Goal: Check status: Check status

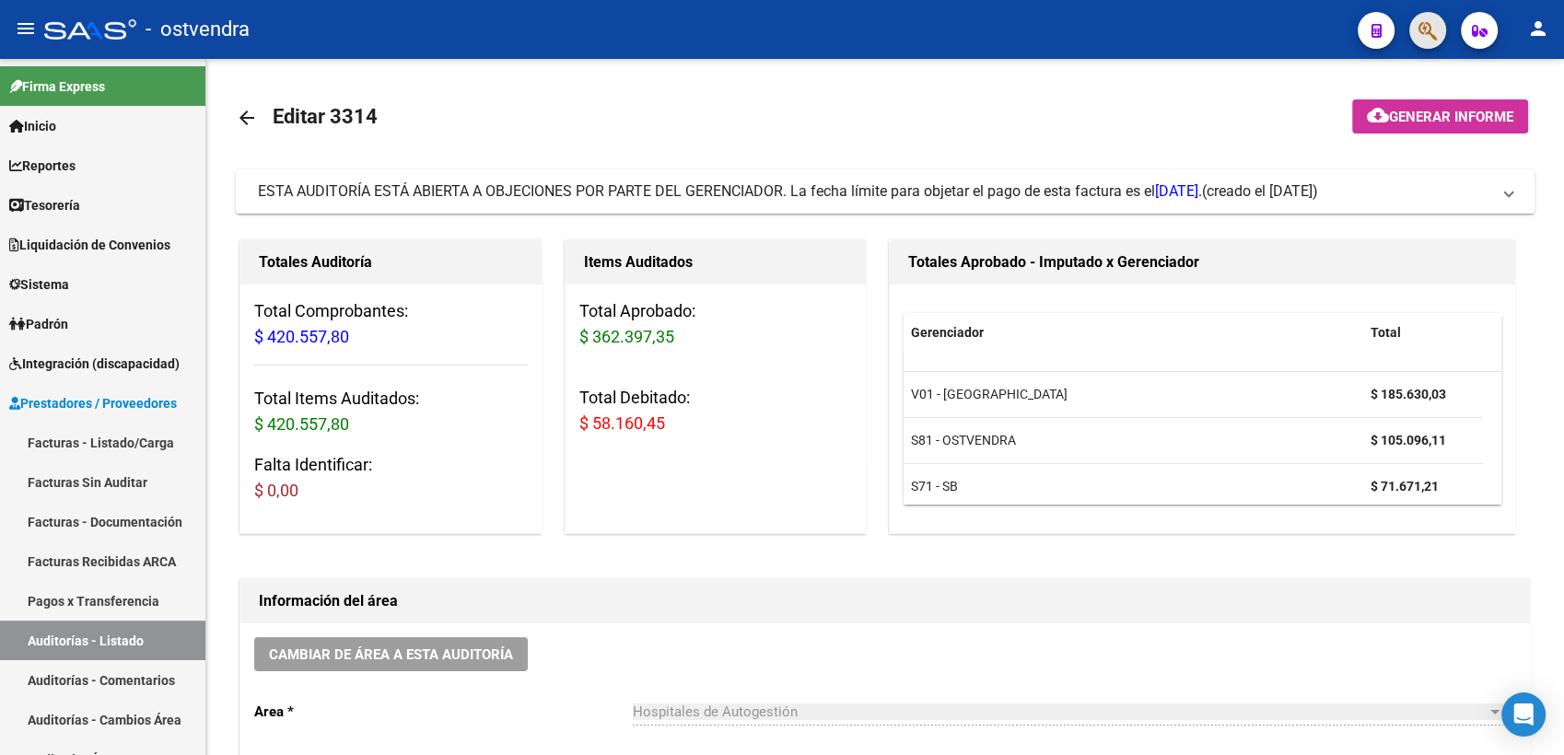
click at [1426, 18] on span "button" at bounding box center [1428, 31] width 18 height 38
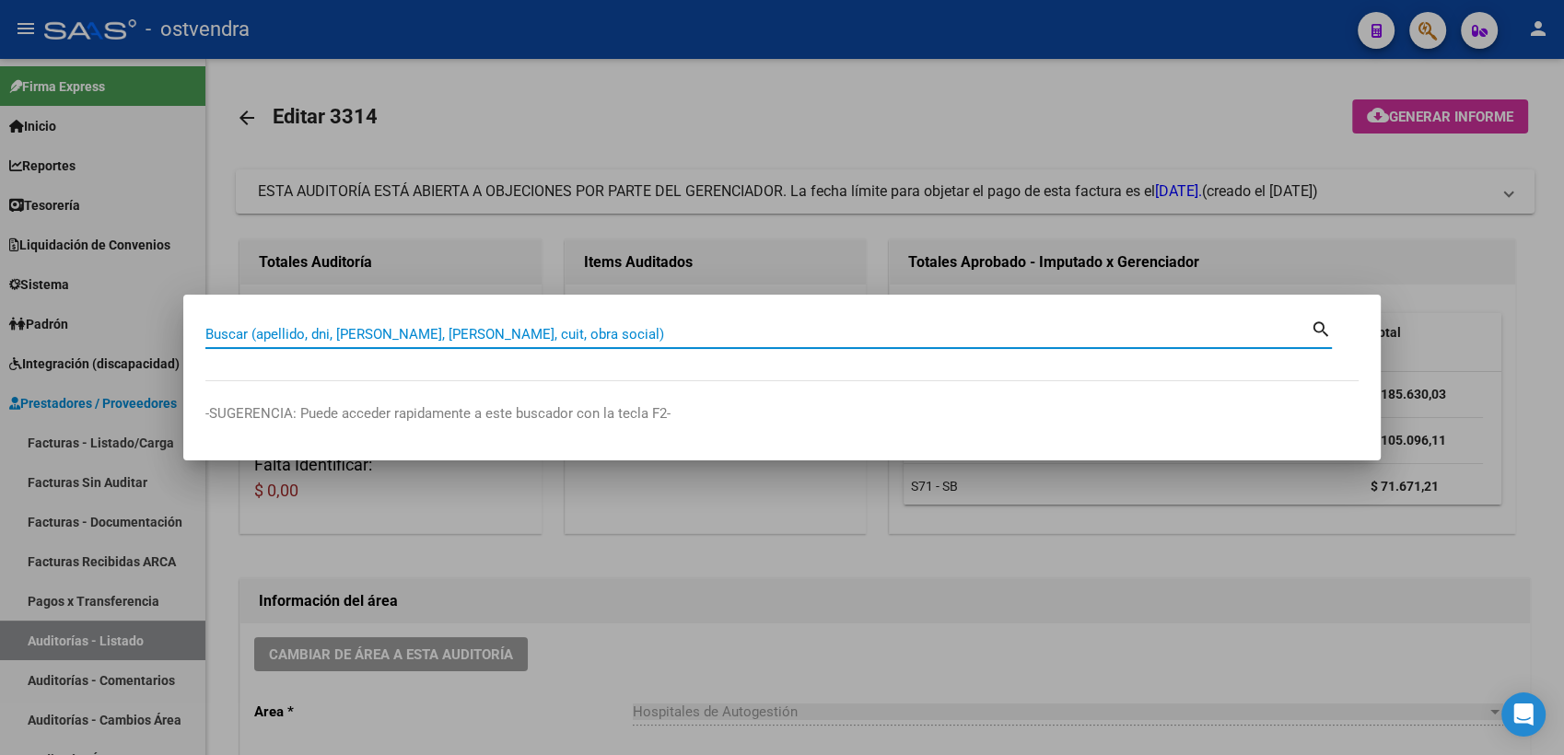
click at [684, 332] on input "Buscar (apellido, dni, [PERSON_NAME], [PERSON_NAME], cuit, obra social)" at bounding box center [758, 334] width 1106 height 17
paste input "27312589244"
type input "27312589244"
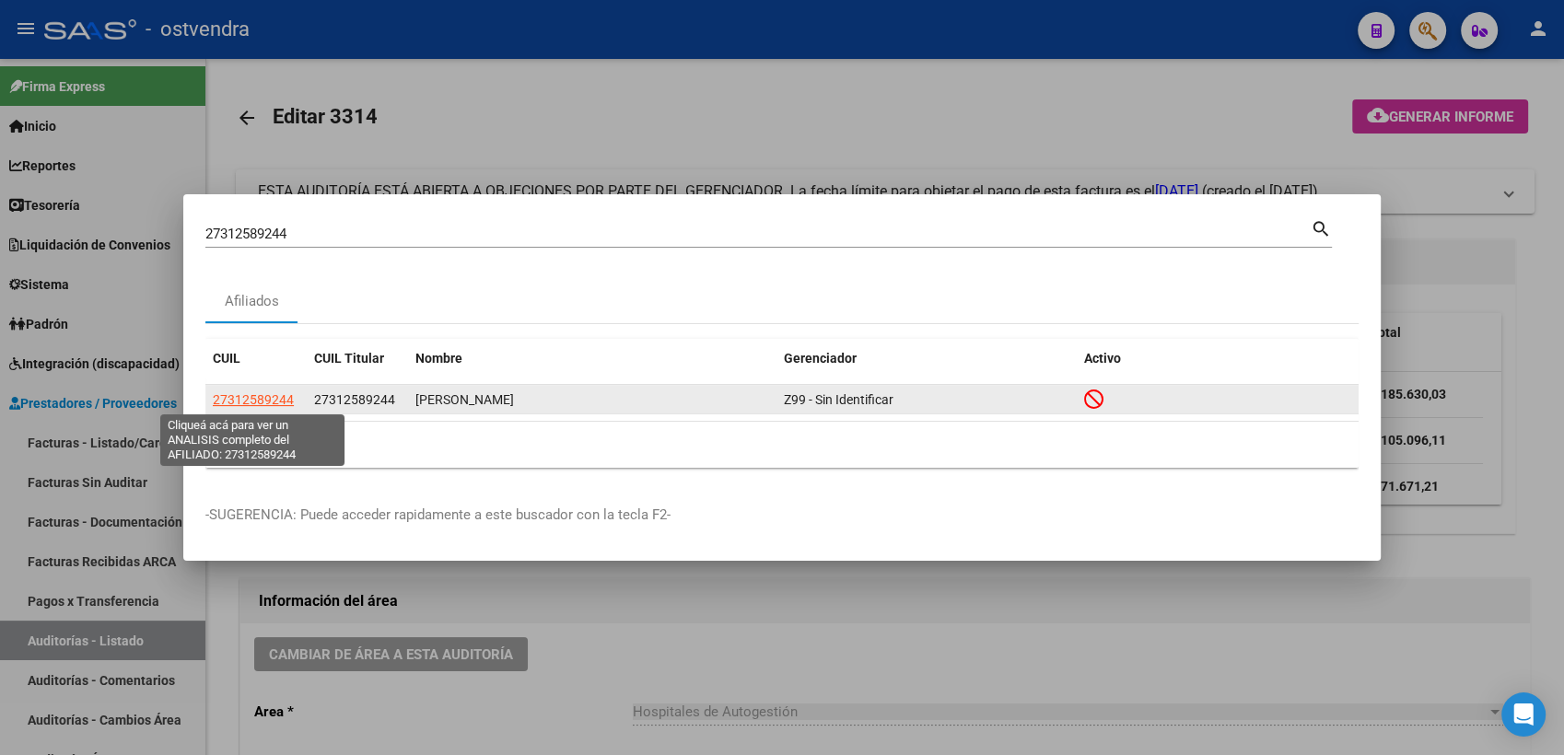
click at [258, 397] on span "27312589244" at bounding box center [253, 399] width 81 height 15
type textarea "27312589244"
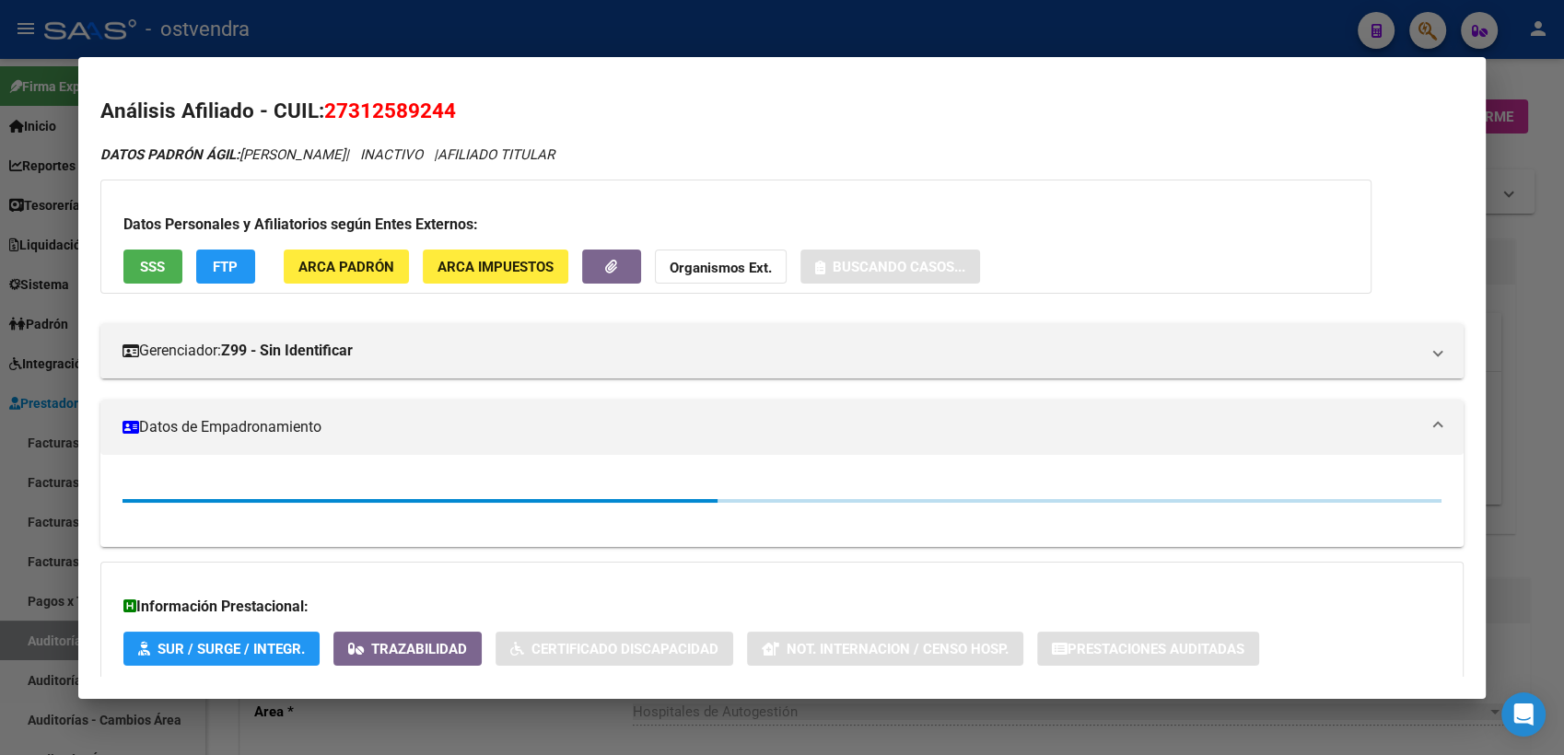
click at [713, 264] on strong "Organismos Ext." at bounding box center [721, 268] width 102 height 17
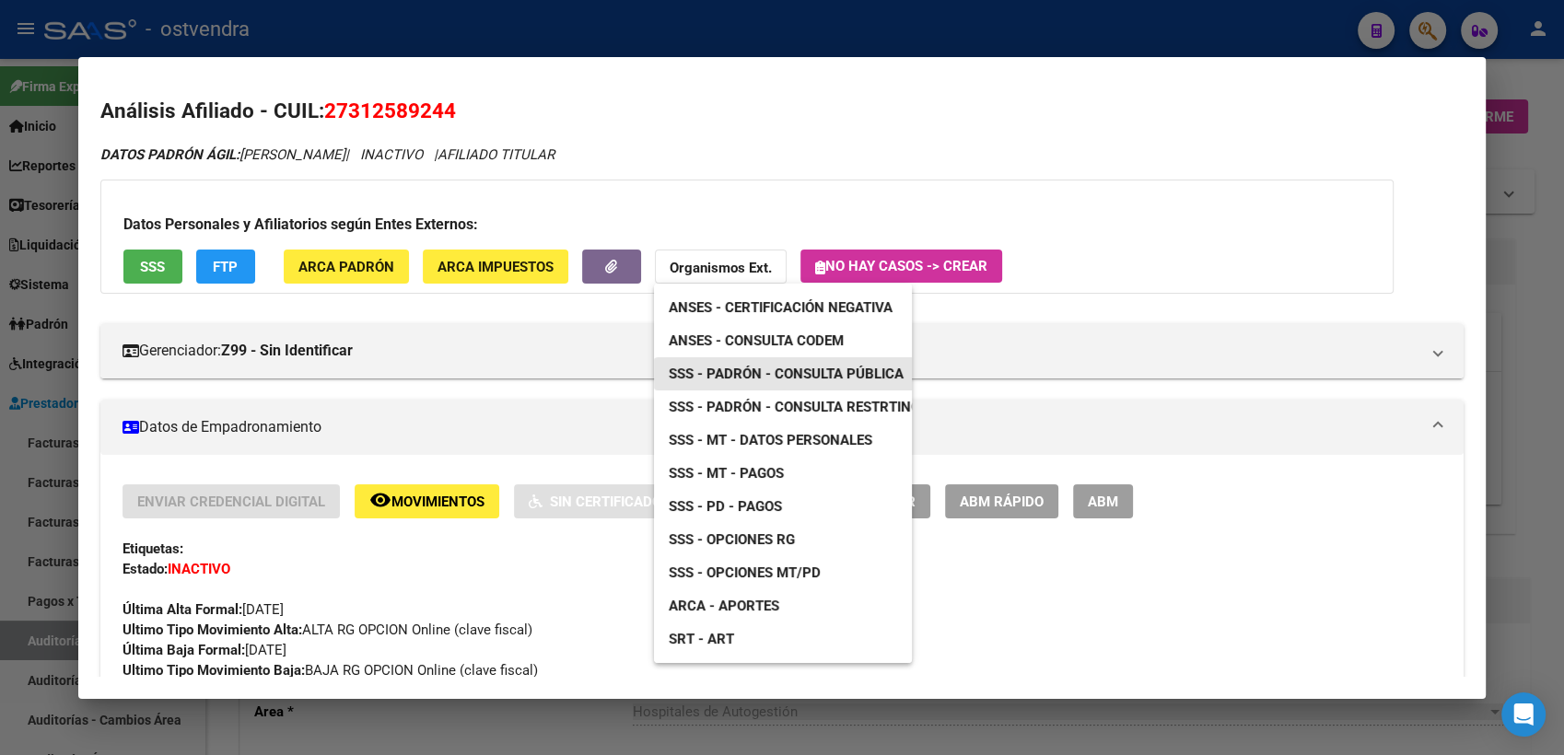
click at [809, 377] on span "SSS - Padrón - Consulta Pública" at bounding box center [786, 374] width 235 height 17
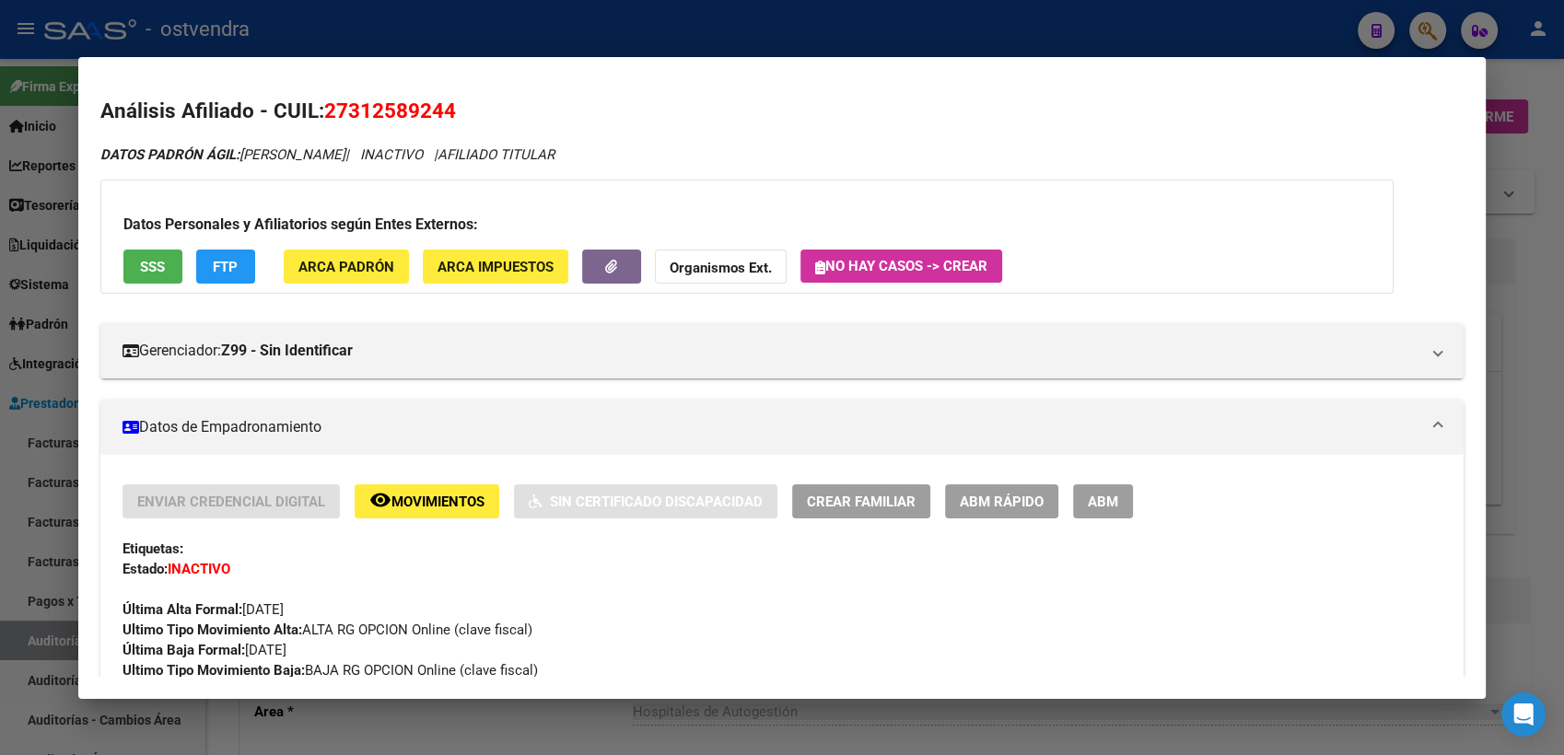
click at [1537, 130] on div at bounding box center [782, 377] width 1564 height 755
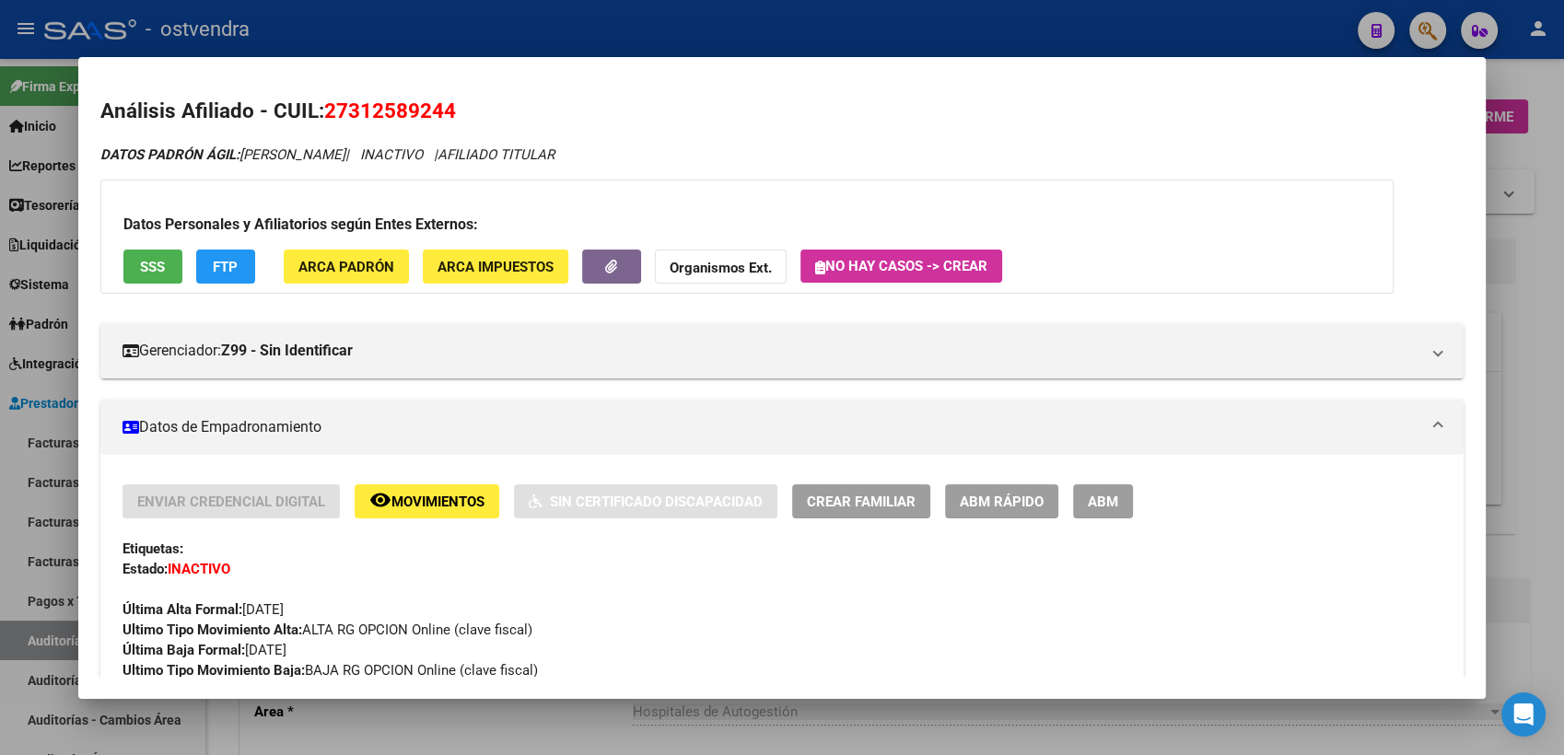
click at [1537, 130] on div at bounding box center [782, 377] width 1564 height 755
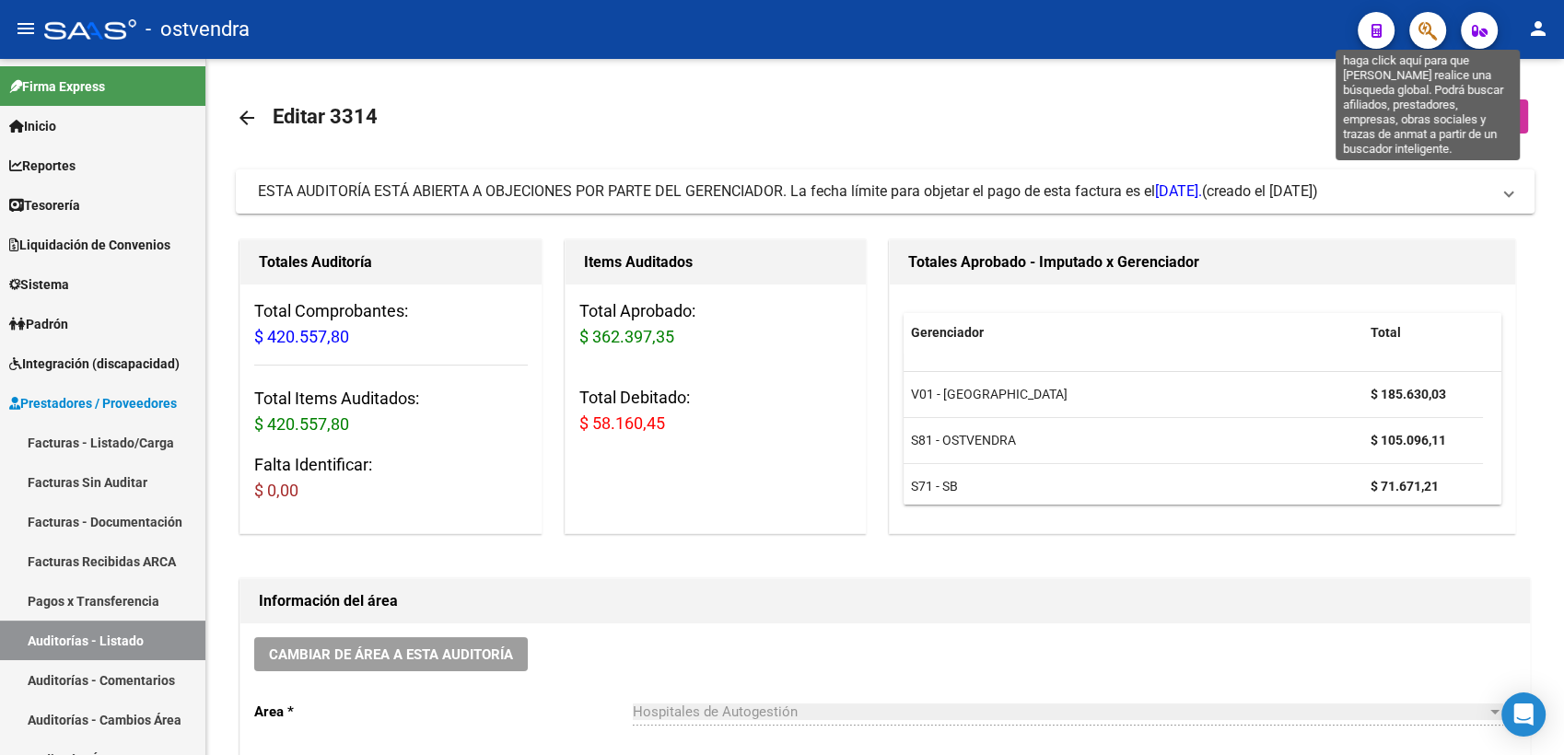
click at [1421, 28] on icon "button" at bounding box center [1428, 30] width 18 height 21
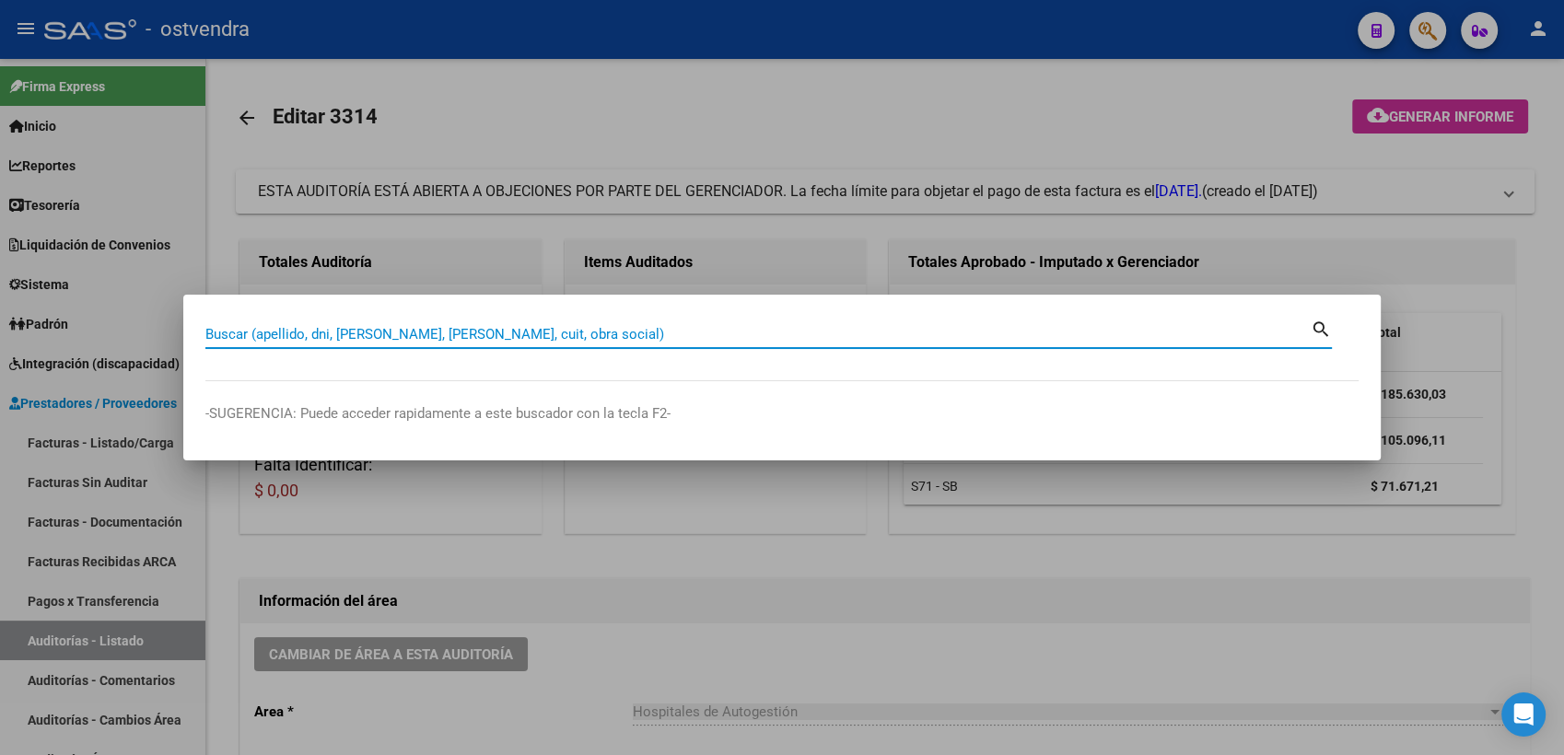
click at [900, 331] on input "Buscar (apellido, dni, [PERSON_NAME], [PERSON_NAME], cuit, obra social)" at bounding box center [758, 334] width 1106 height 17
paste input "20314241496"
type input "20314241496"
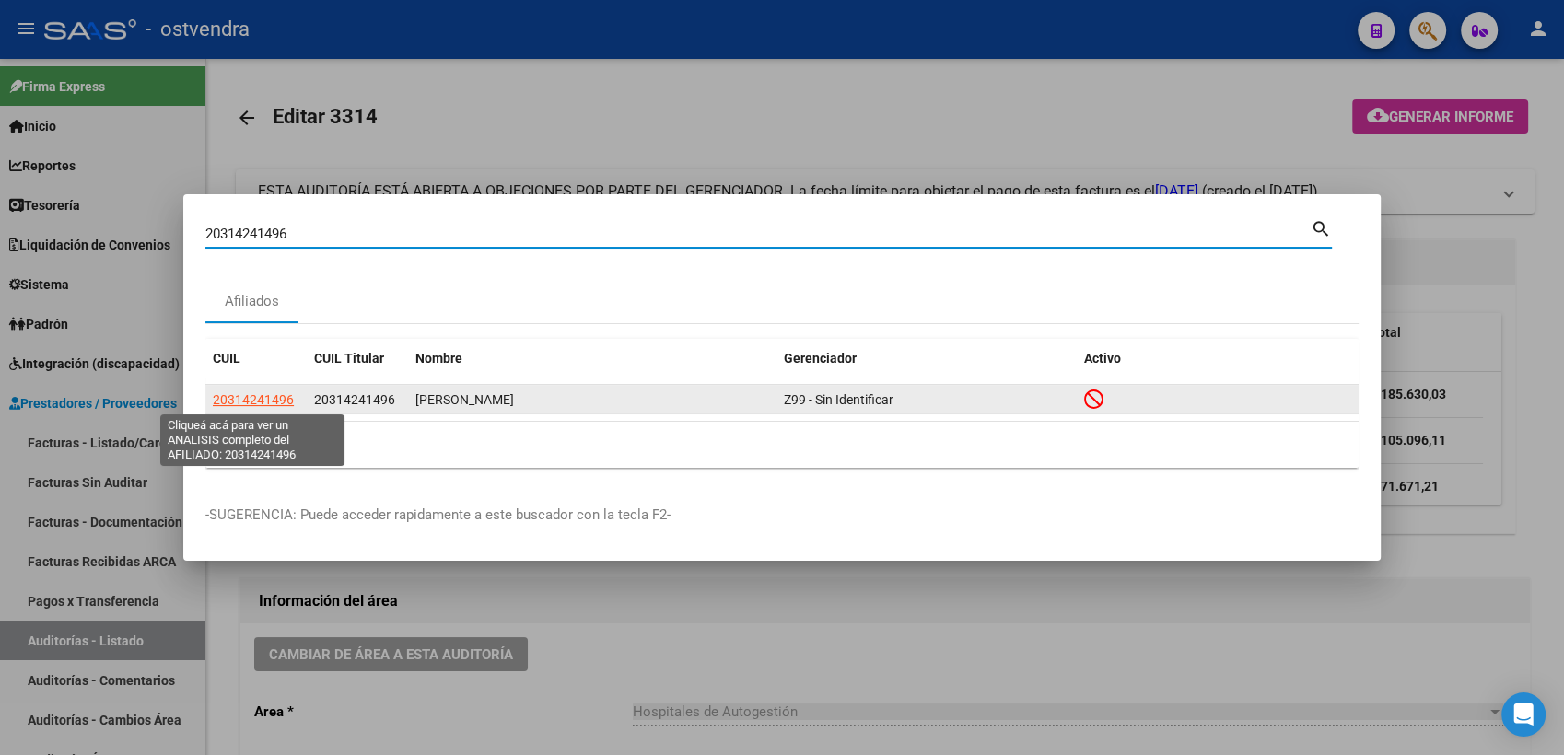
click at [246, 400] on span "20314241496" at bounding box center [253, 399] width 81 height 15
type textarea "20314241496"
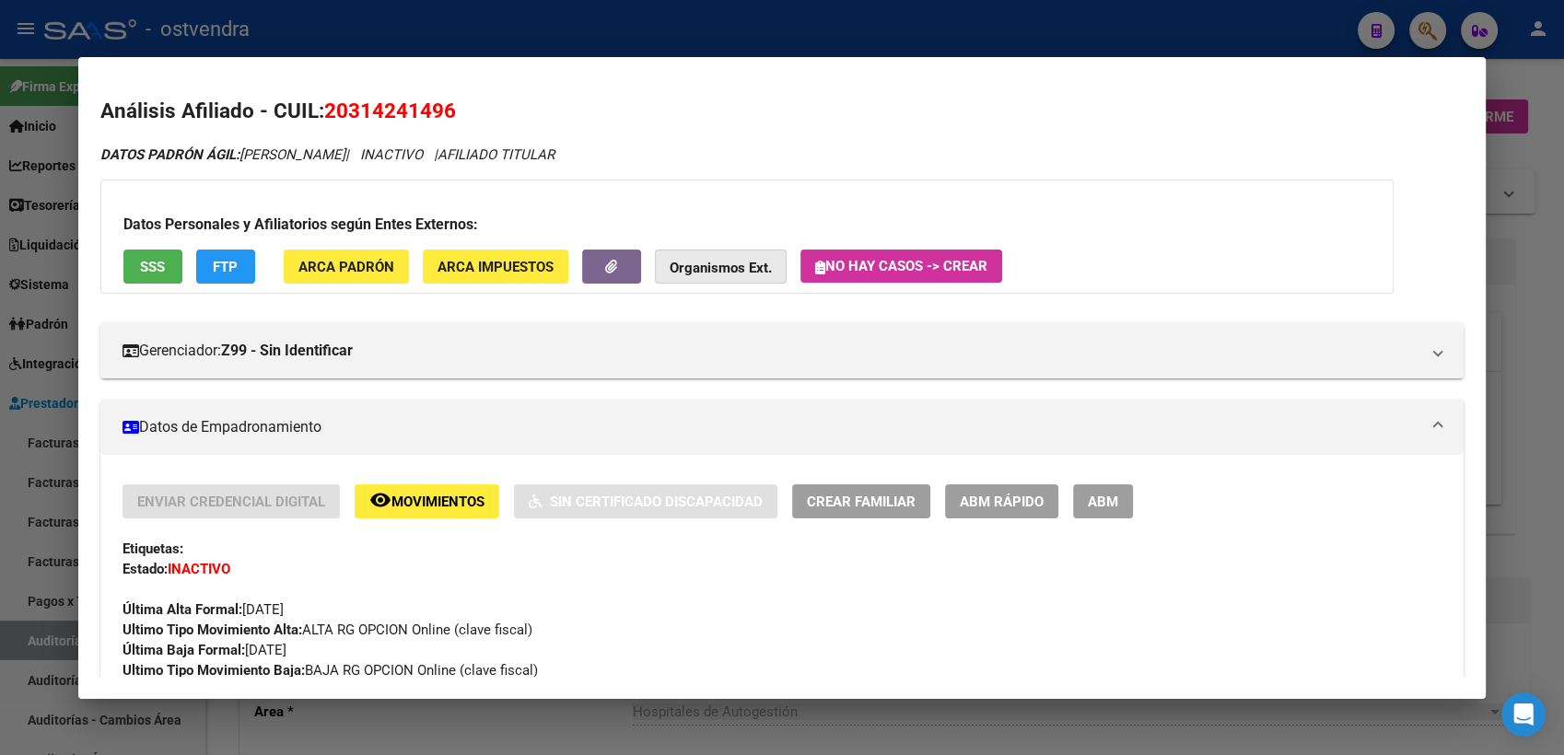
click at [725, 269] on strong "Organismos Ext." at bounding box center [721, 268] width 102 height 17
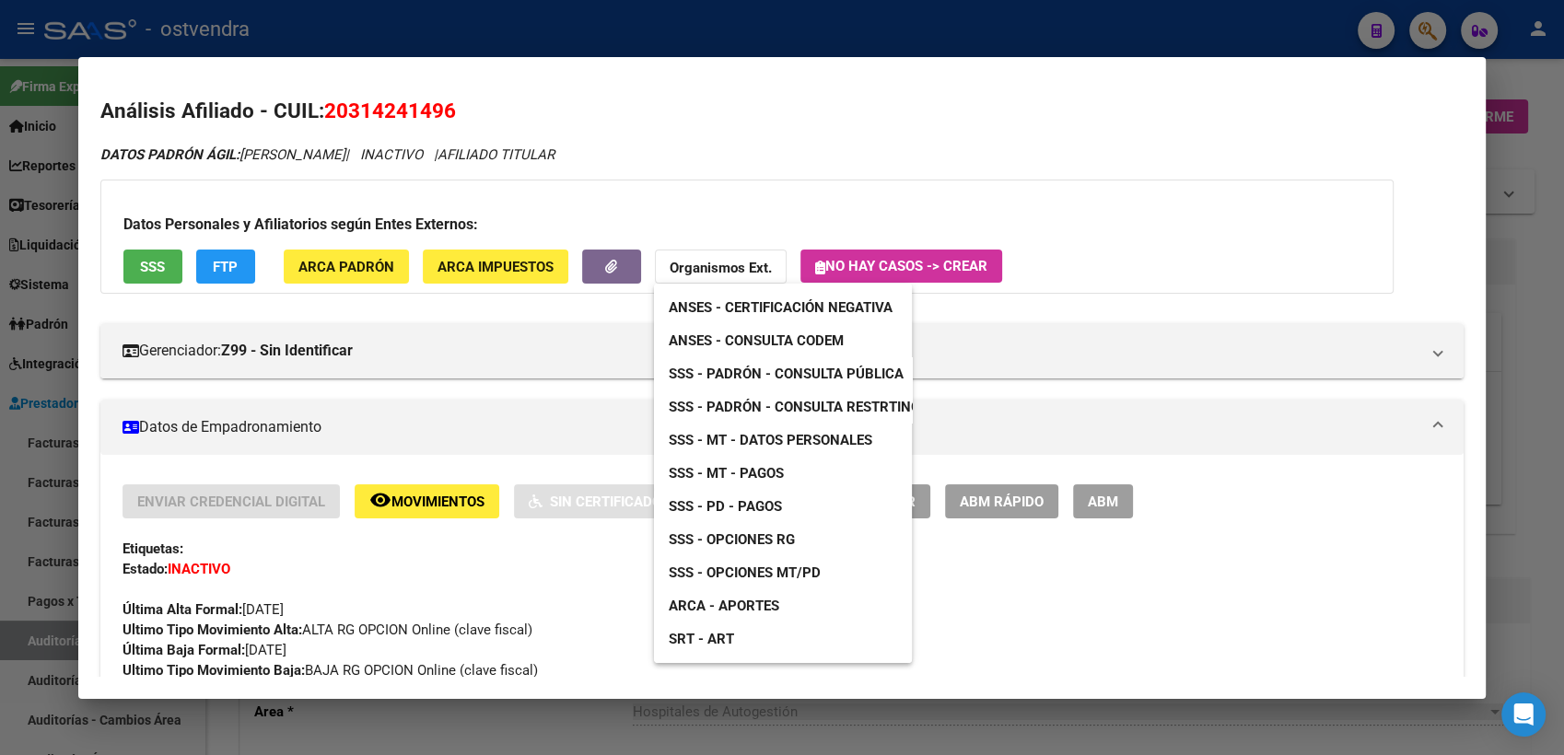
click at [776, 371] on span "SSS - Padrón - Consulta Pública" at bounding box center [786, 374] width 235 height 17
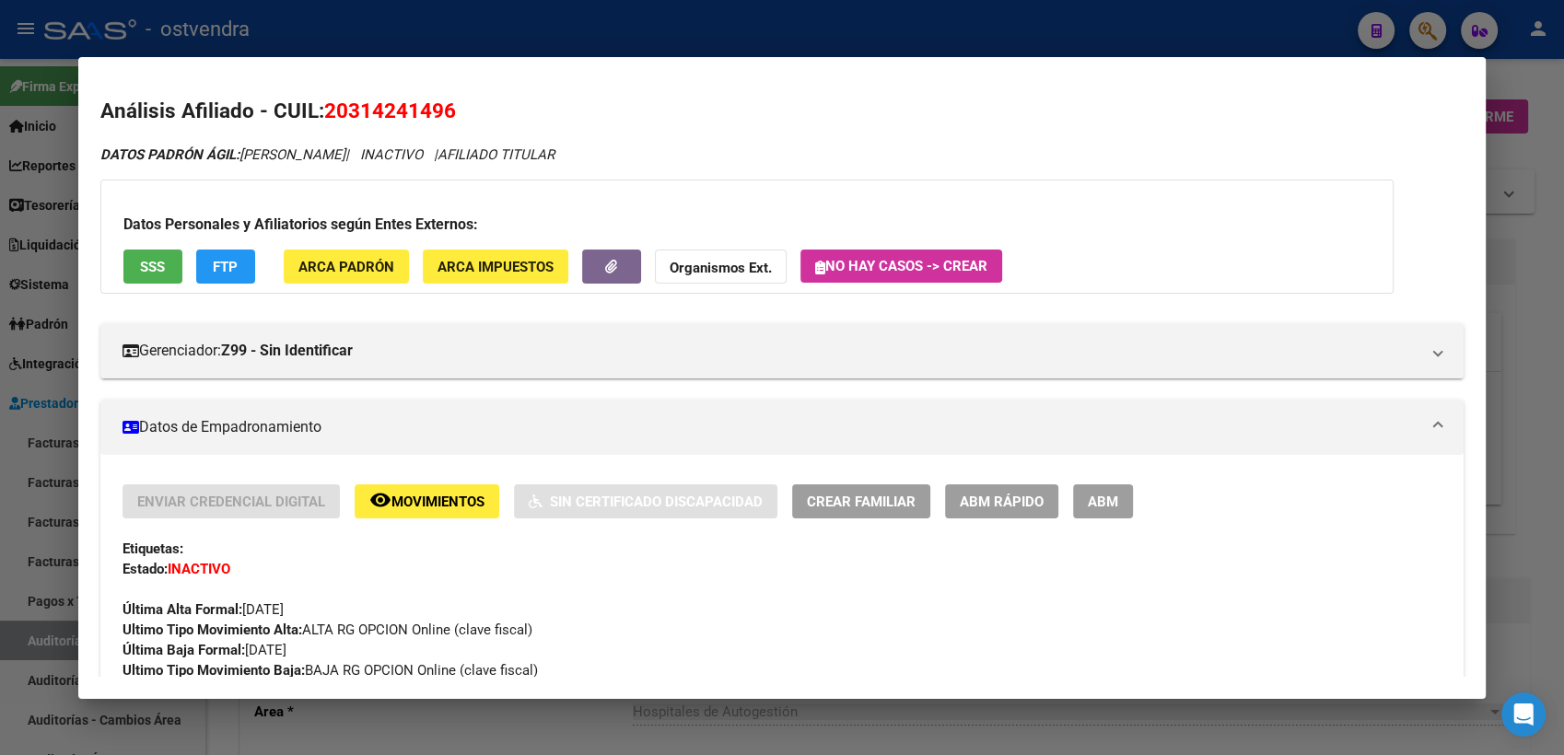
click at [1526, 81] on div at bounding box center [782, 377] width 1564 height 755
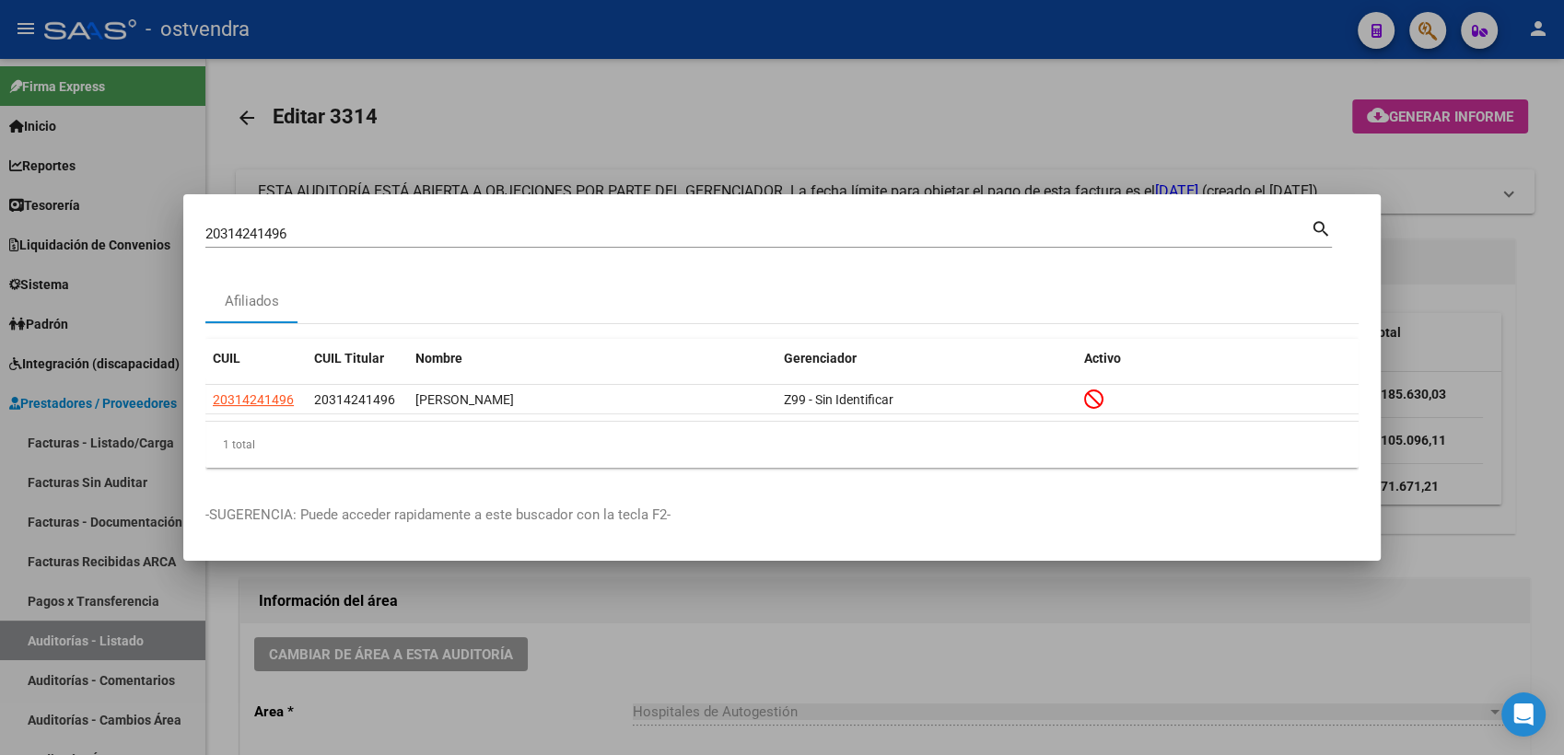
click at [1526, 81] on div at bounding box center [782, 377] width 1564 height 755
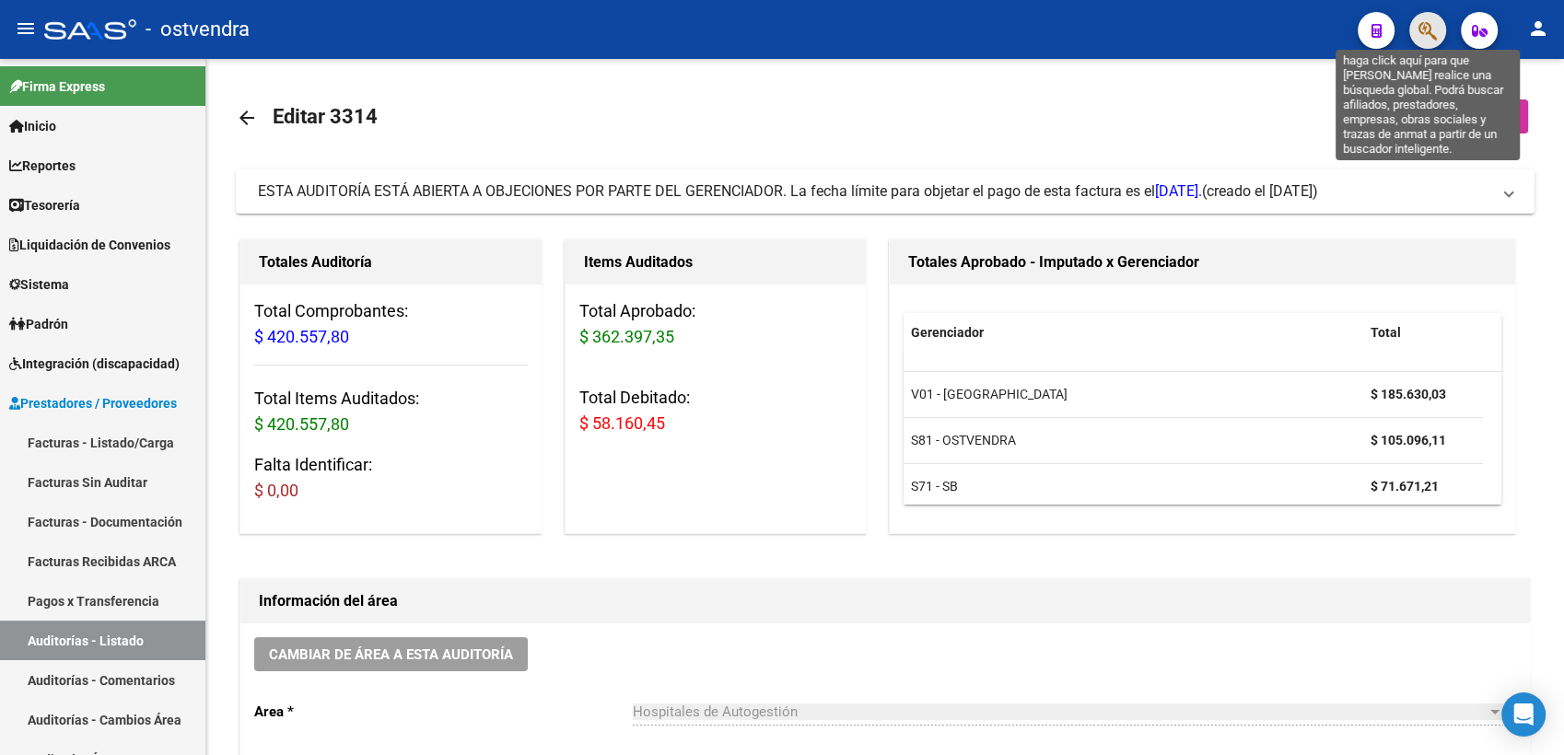
click at [1426, 30] on icon "button" at bounding box center [1428, 30] width 18 height 21
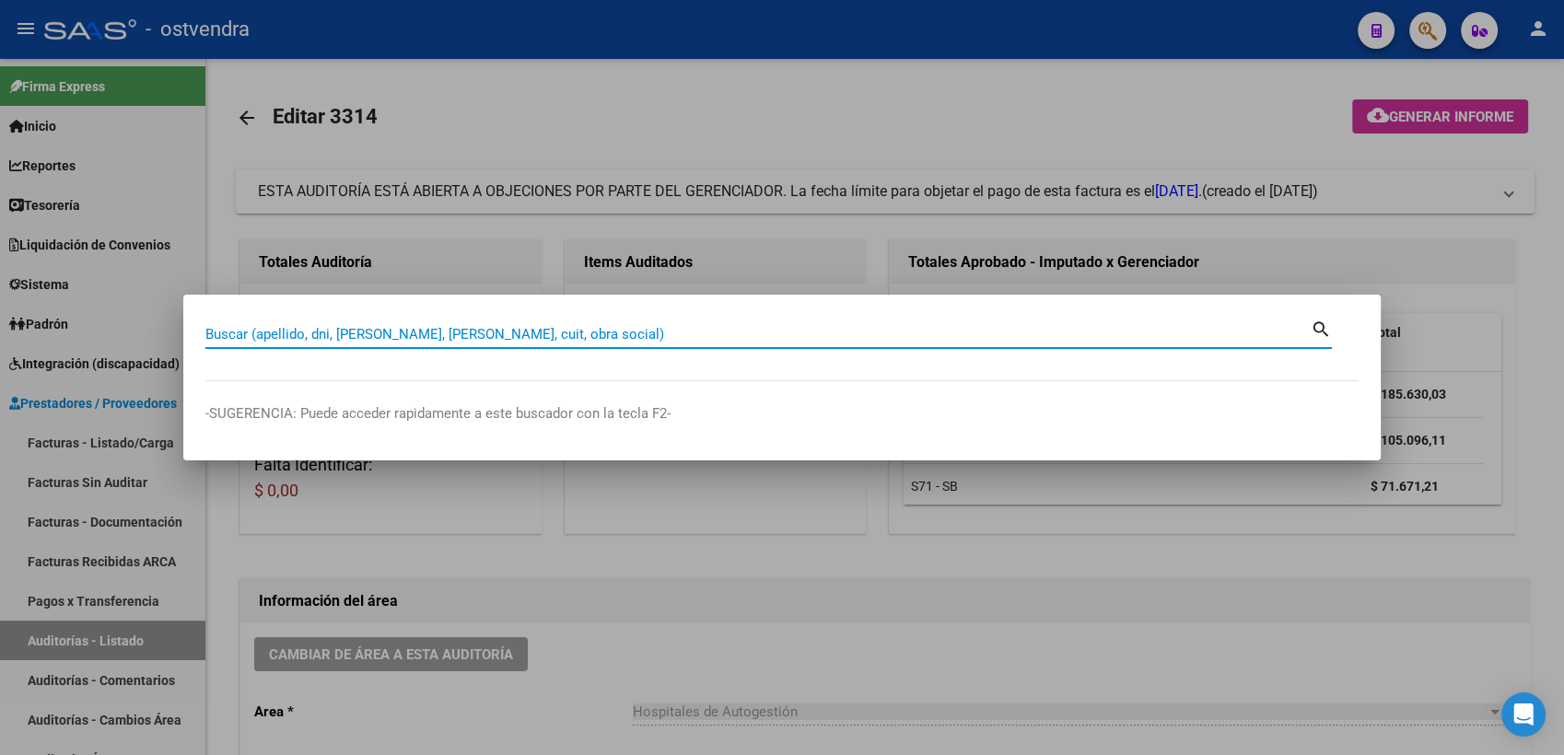
click at [1099, 337] on input "Buscar (apellido, dni, [PERSON_NAME], [PERSON_NAME], cuit, obra social)" at bounding box center [758, 334] width 1106 height 17
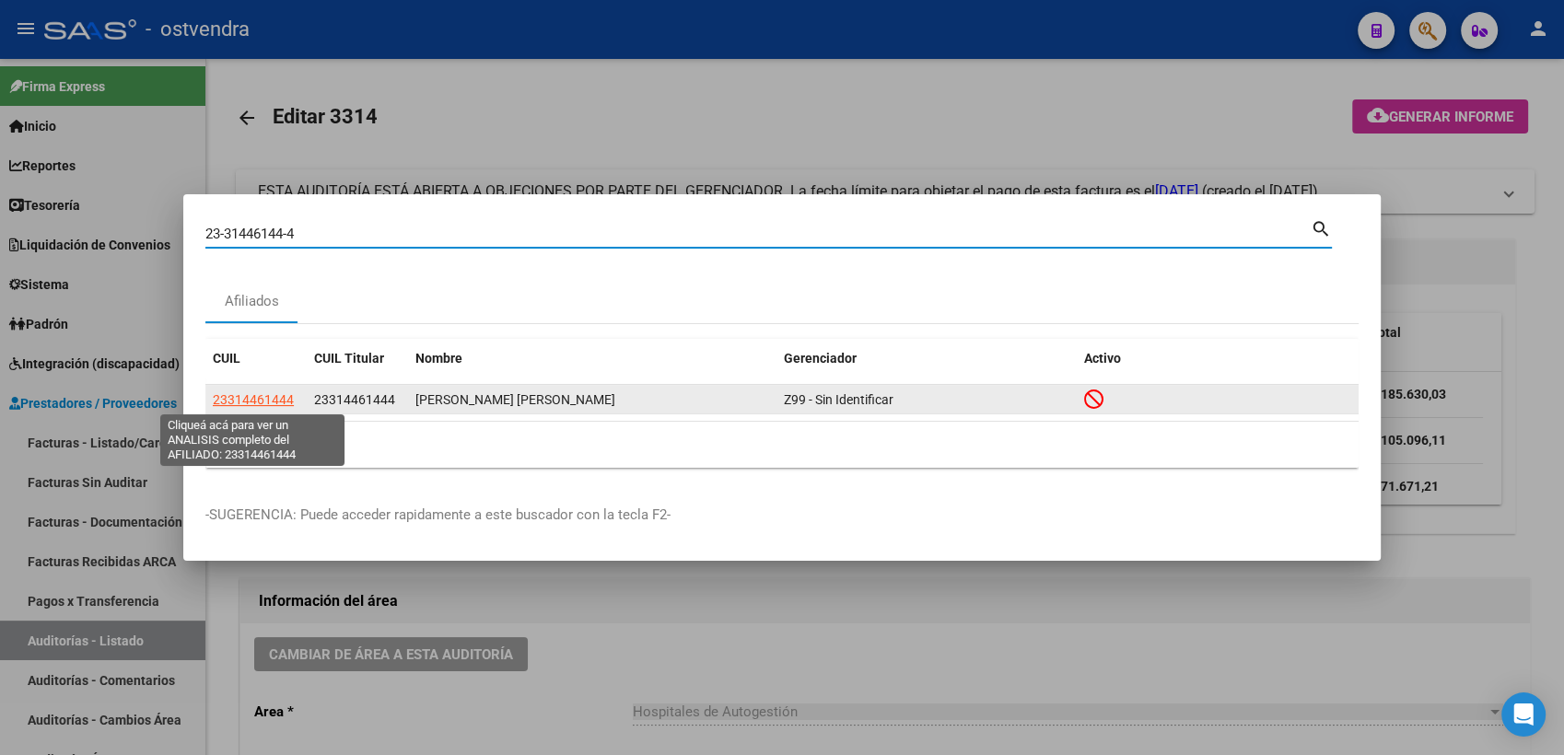
type input "23-31446144-4"
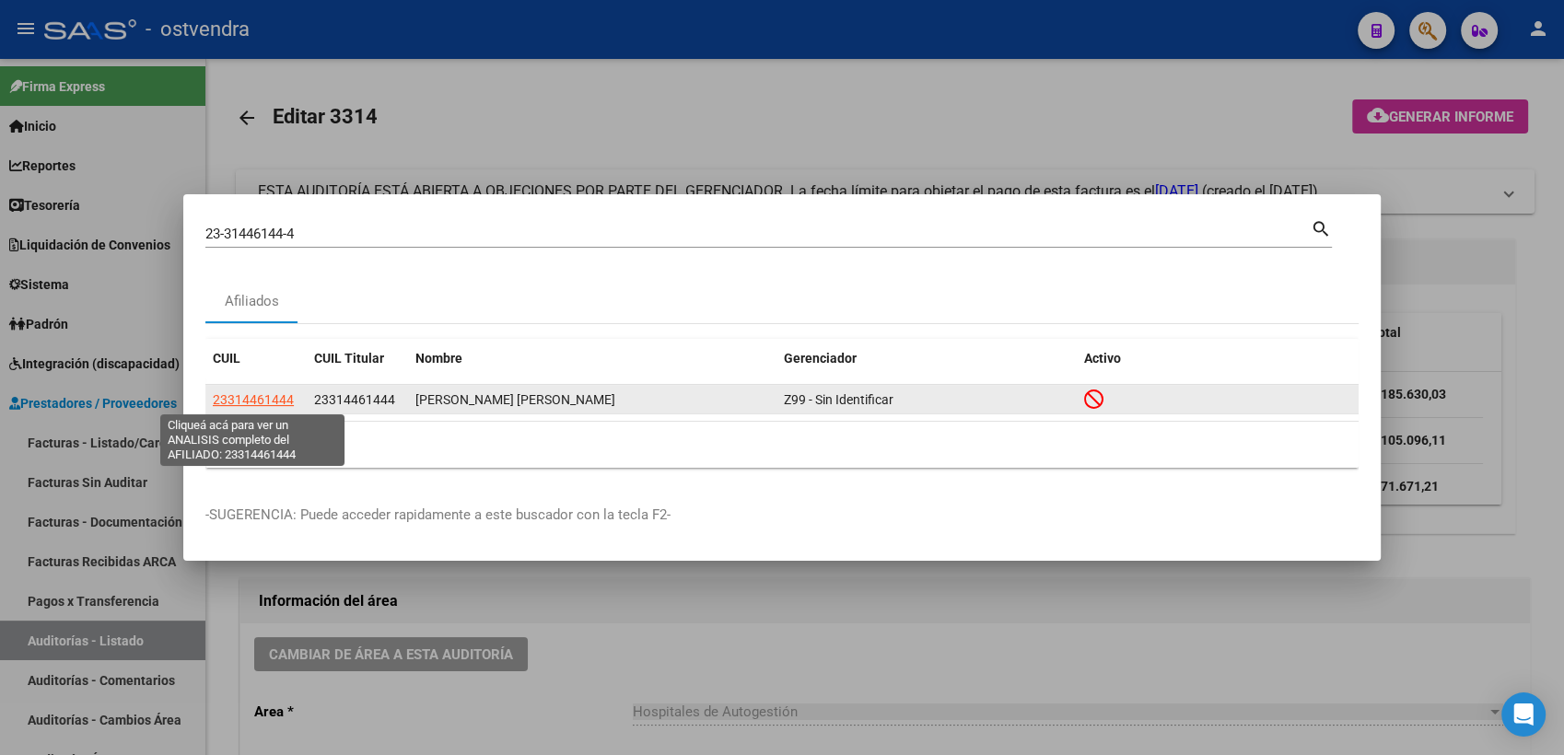
click at [240, 397] on span "23314461444" at bounding box center [253, 399] width 81 height 15
type textarea "23314461444"
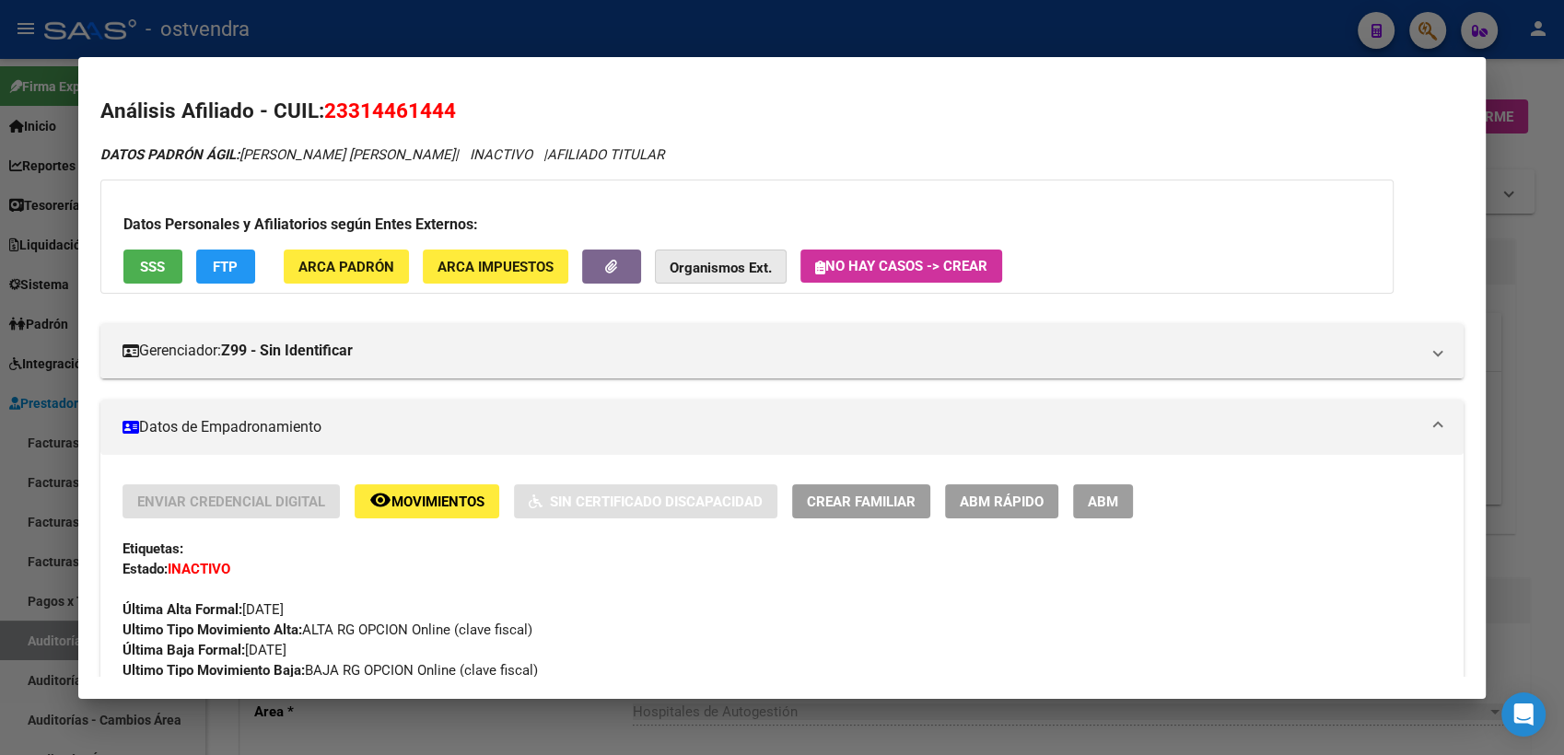
click at [737, 252] on button "Organismos Ext." at bounding box center [721, 267] width 132 height 34
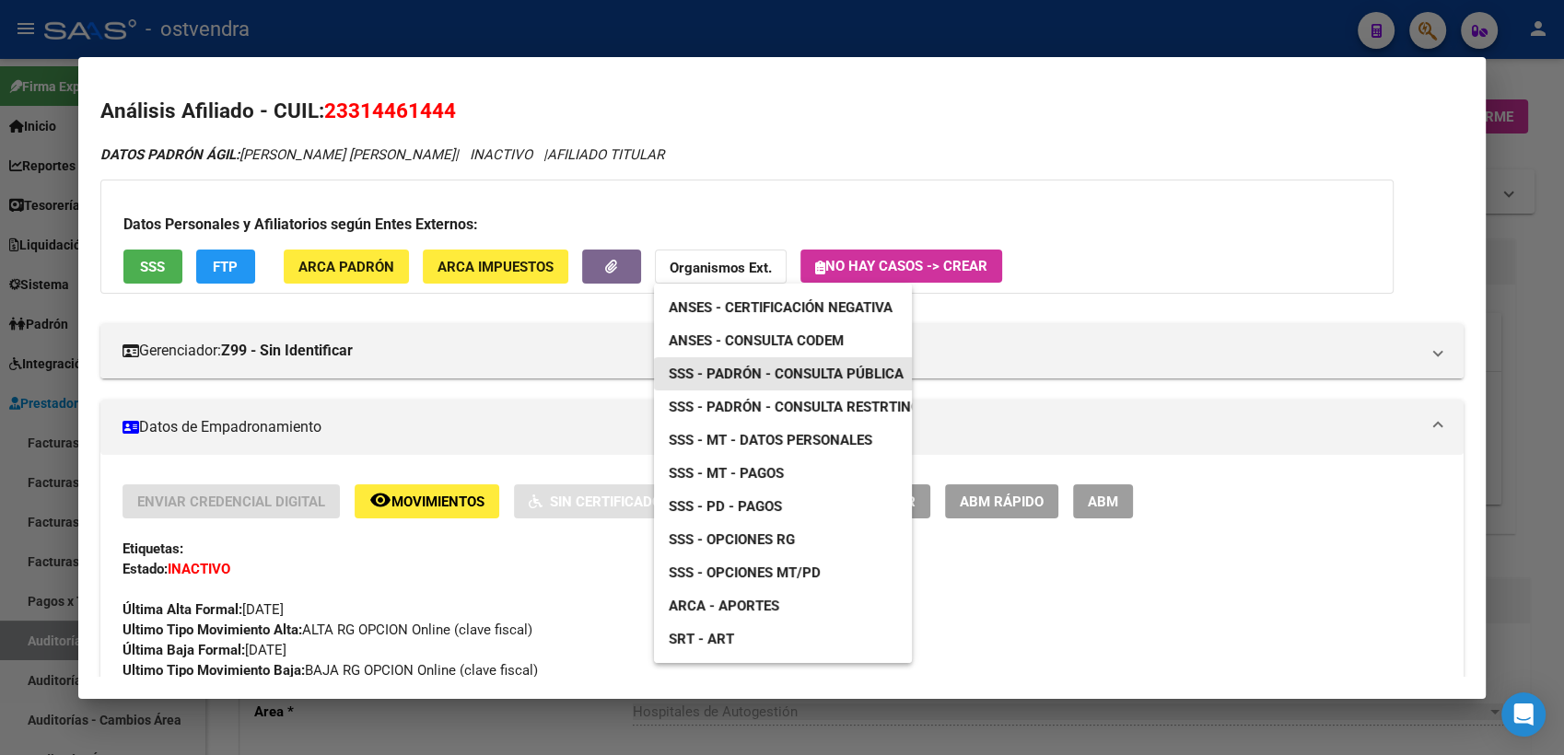
click at [766, 372] on span "SSS - Padrón - Consulta Pública" at bounding box center [786, 374] width 235 height 17
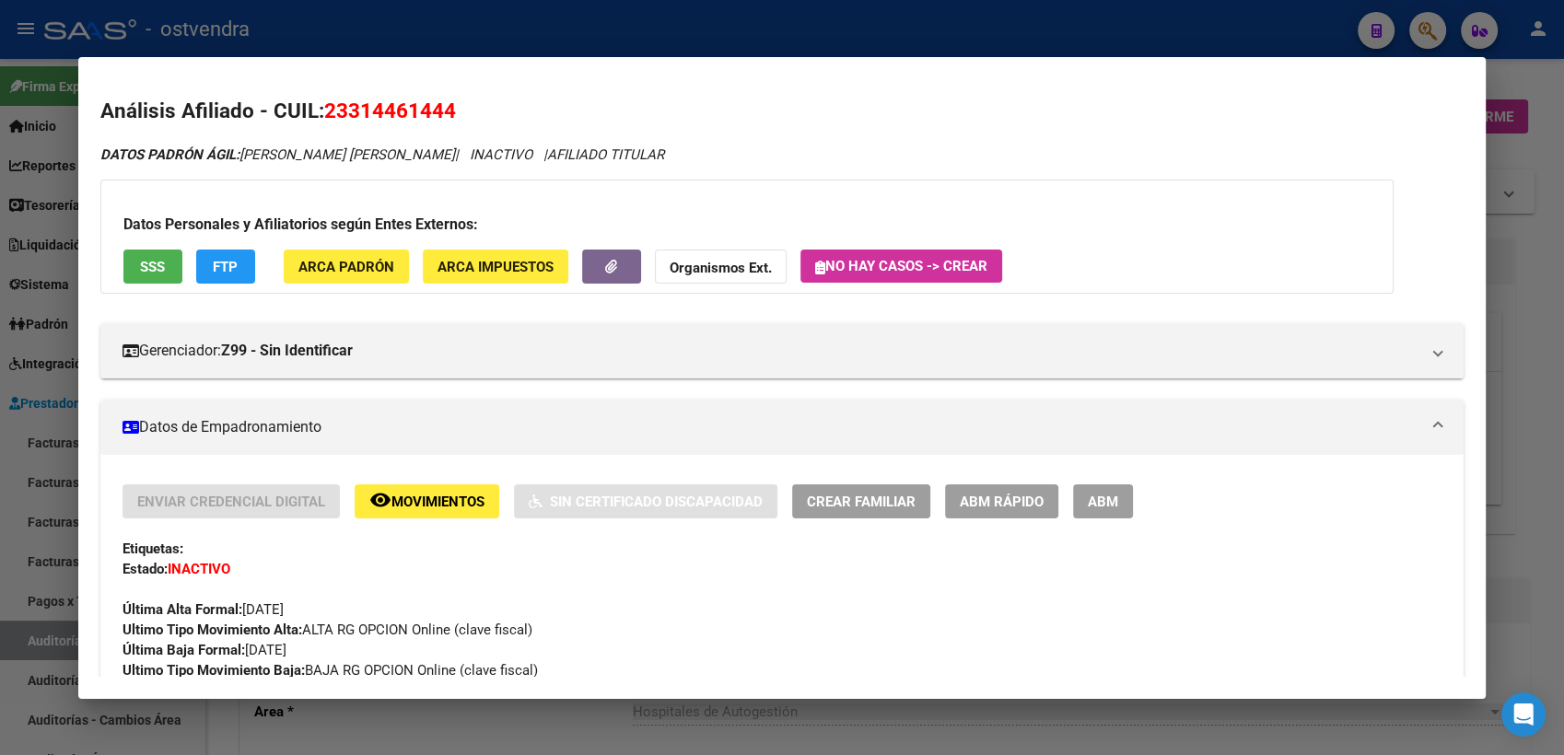
click at [1496, 80] on div at bounding box center [782, 377] width 1564 height 755
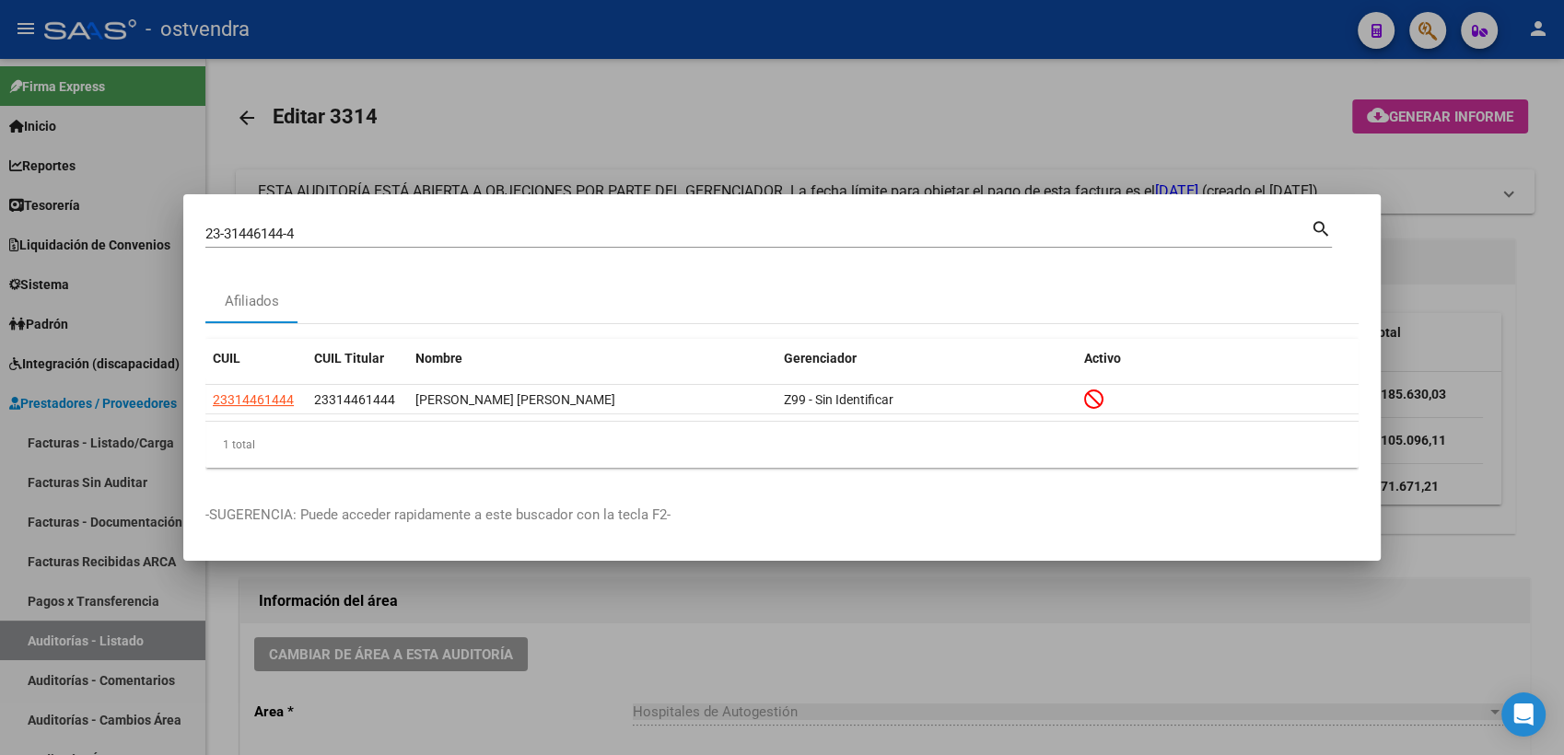
click at [1496, 80] on div at bounding box center [782, 377] width 1564 height 755
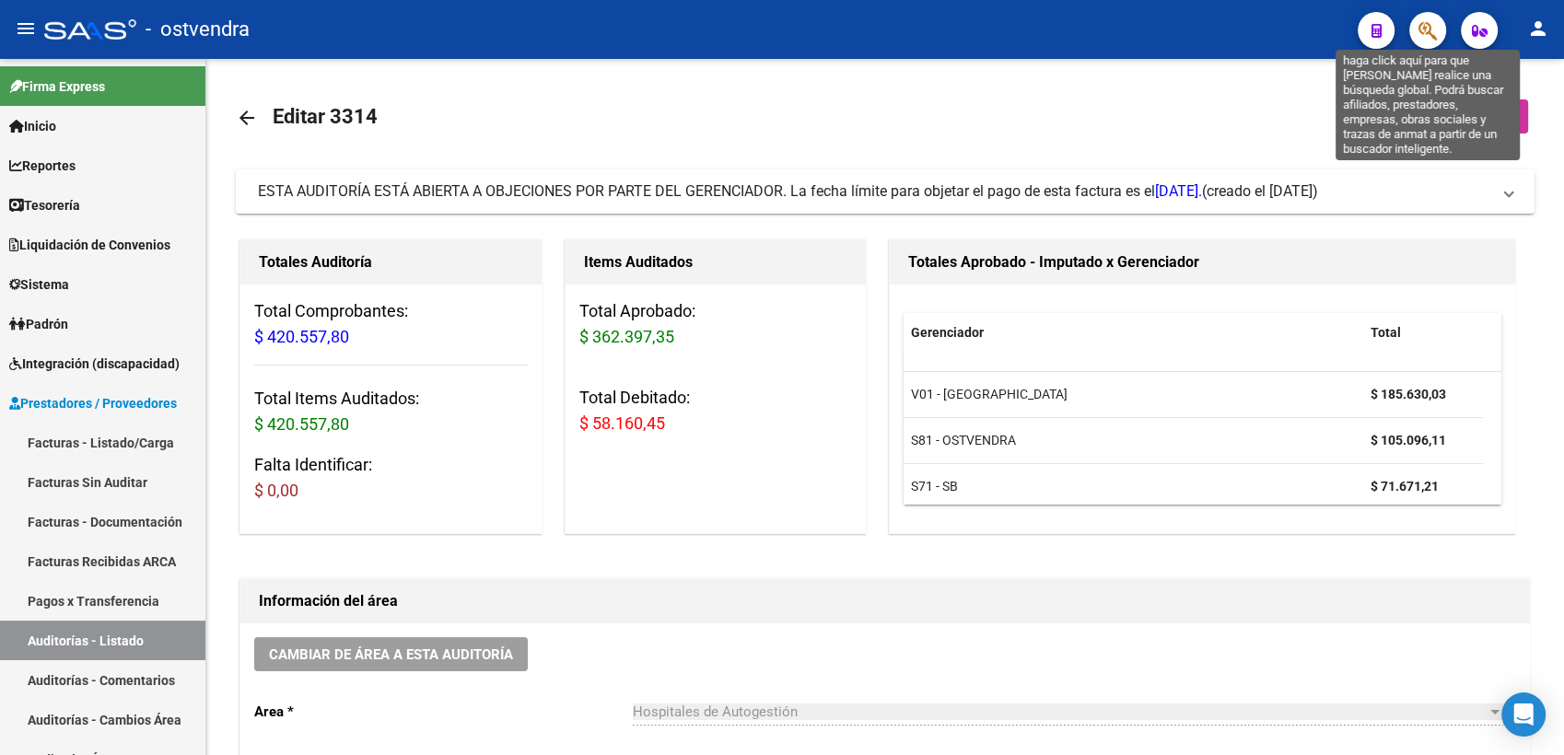
click at [1426, 21] on icon "button" at bounding box center [1428, 30] width 18 height 21
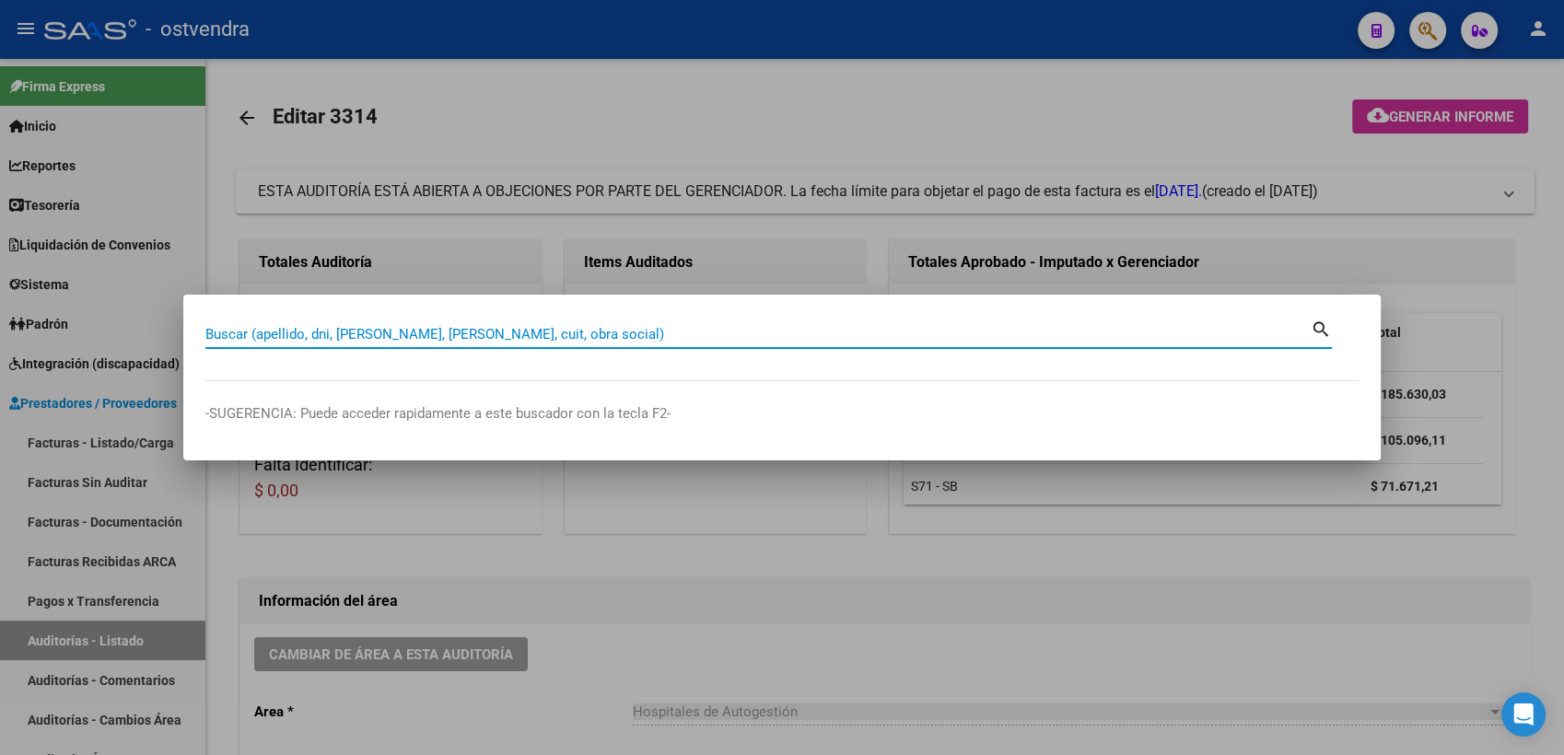
click at [678, 335] on input "Buscar (apellido, dni, [PERSON_NAME], [PERSON_NAME], cuit, obra social)" at bounding box center [758, 334] width 1106 height 17
paste input "20314652909"
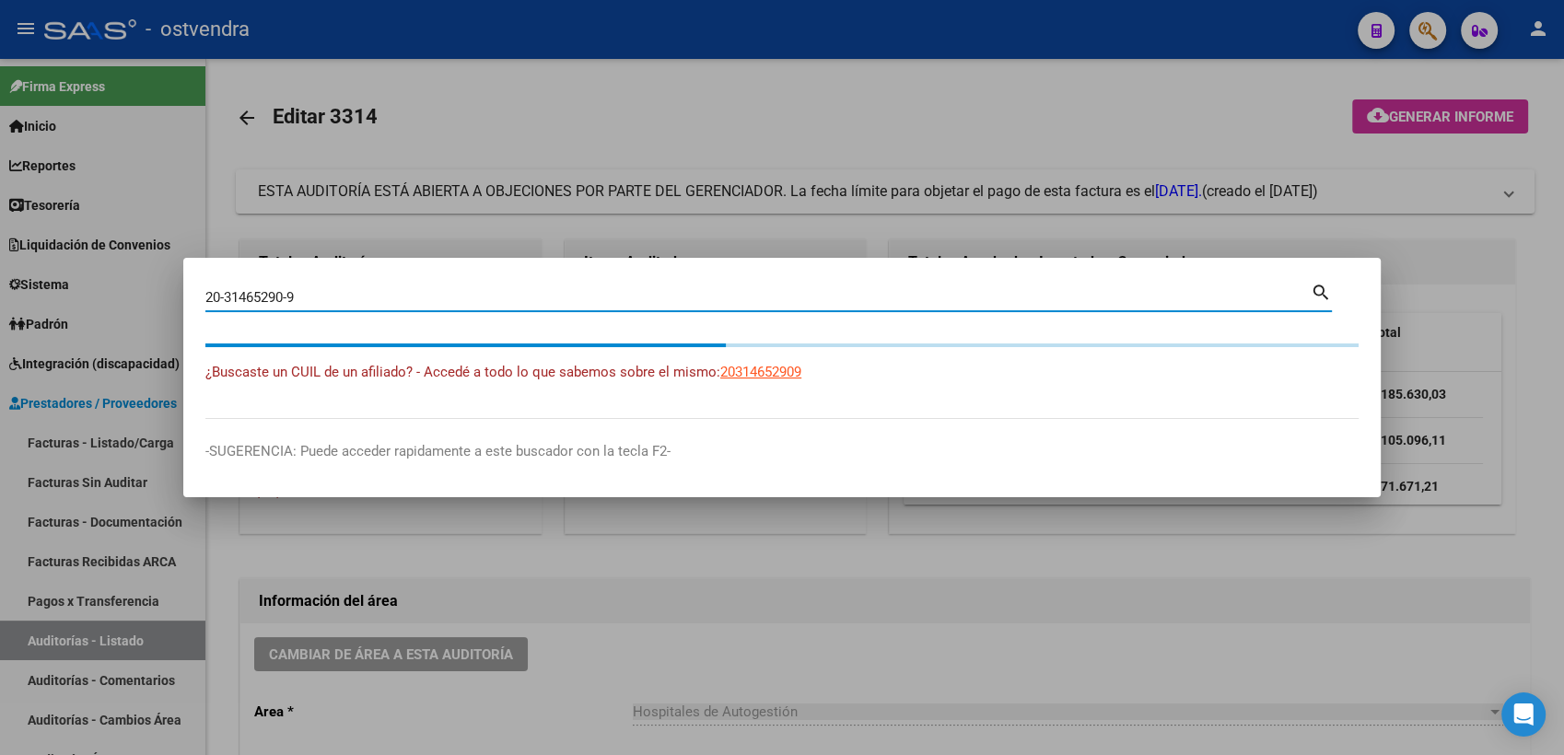
type input "20314652909"
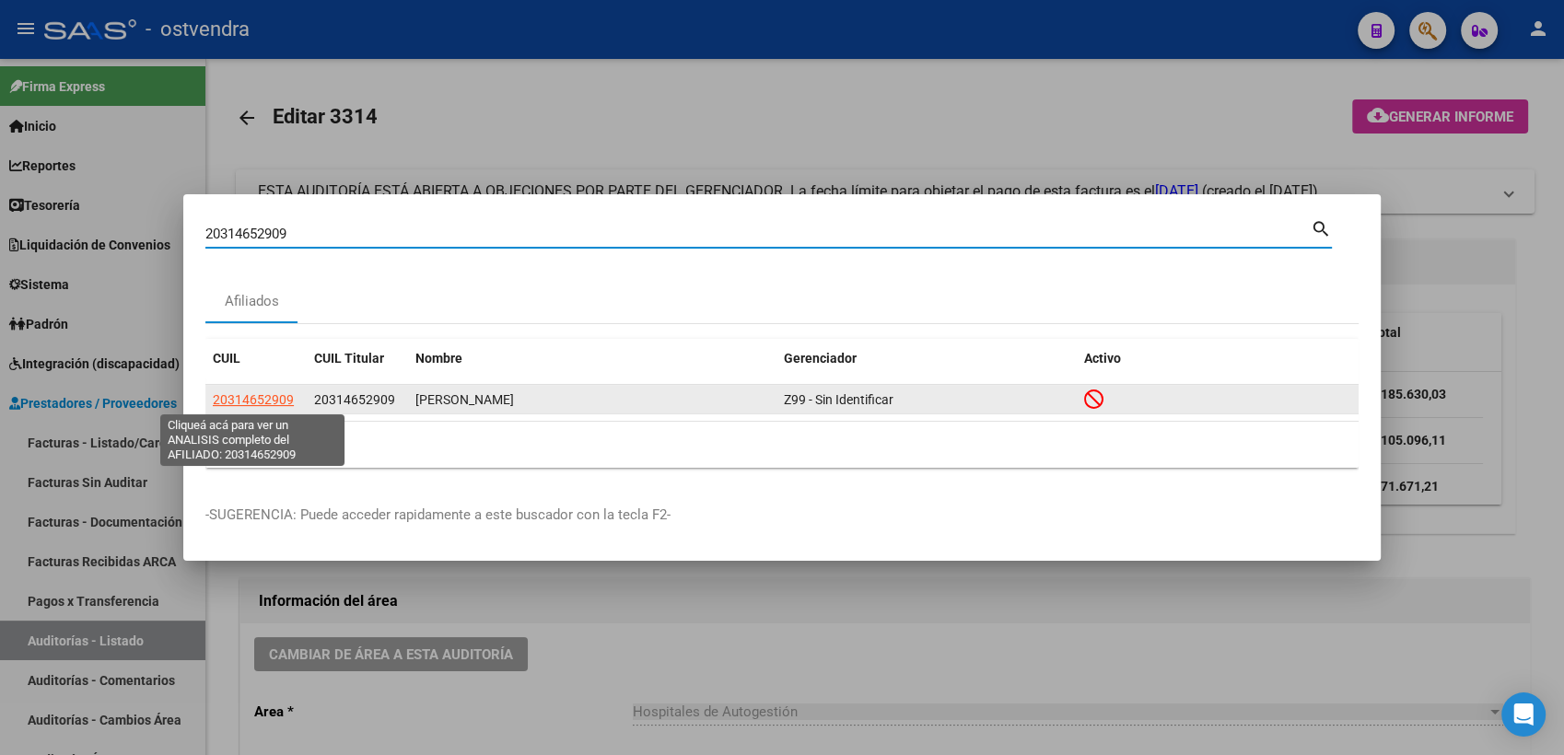
click at [243, 394] on span "20314652909" at bounding box center [253, 399] width 81 height 15
type textarea "20314652909"
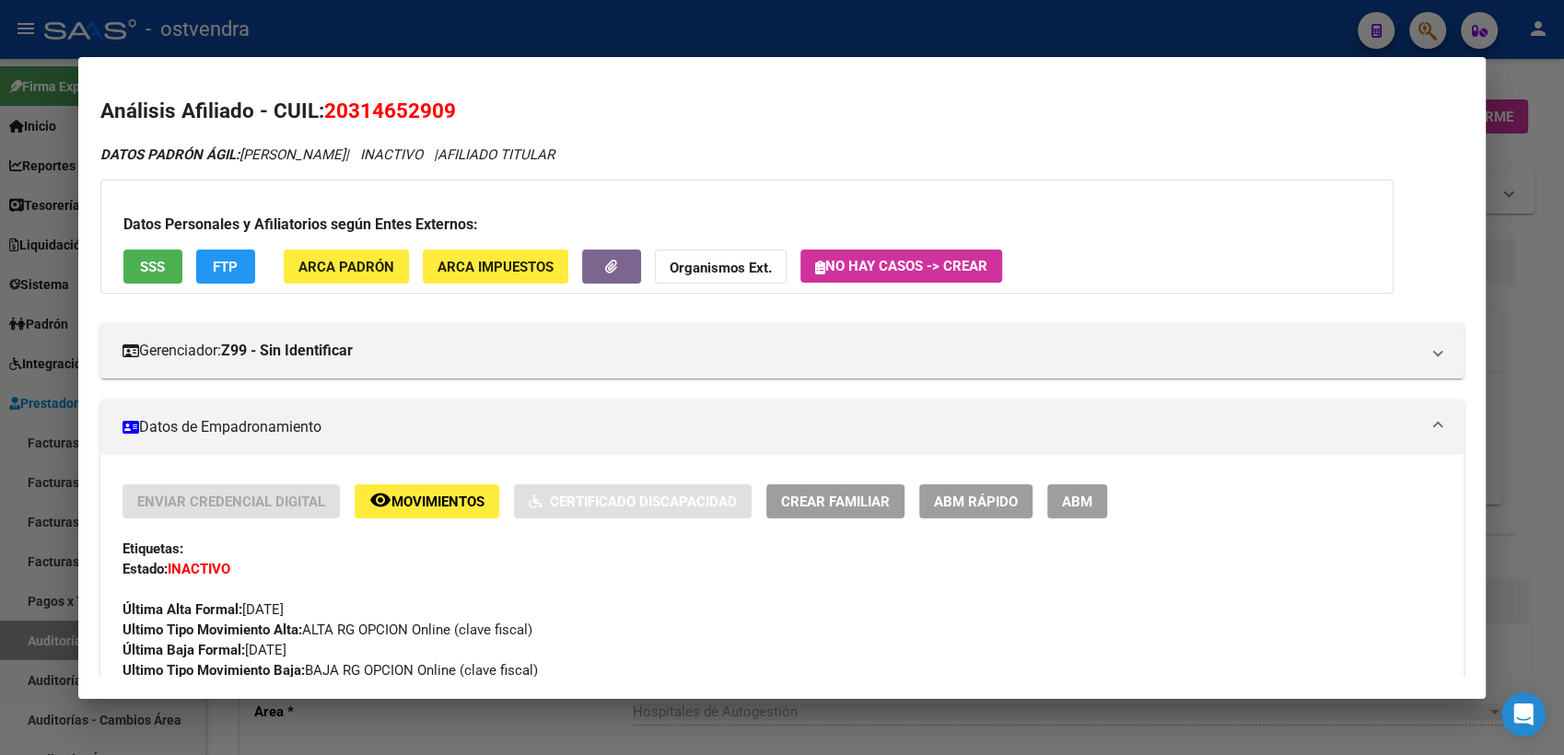
click at [743, 271] on strong "Organismos Ext." at bounding box center [721, 268] width 102 height 17
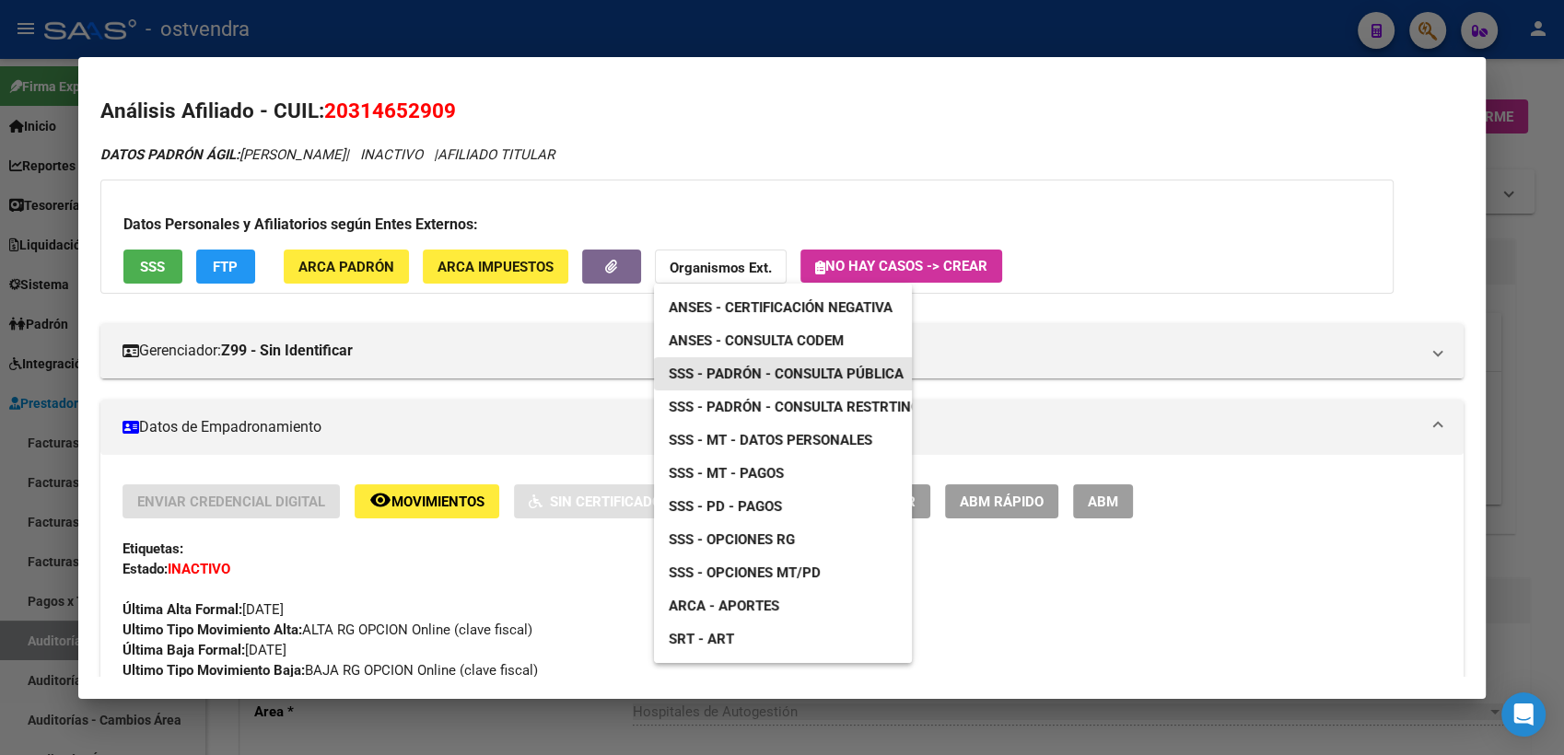
click at [781, 371] on span "SSS - Padrón - Consulta Pública" at bounding box center [786, 374] width 235 height 17
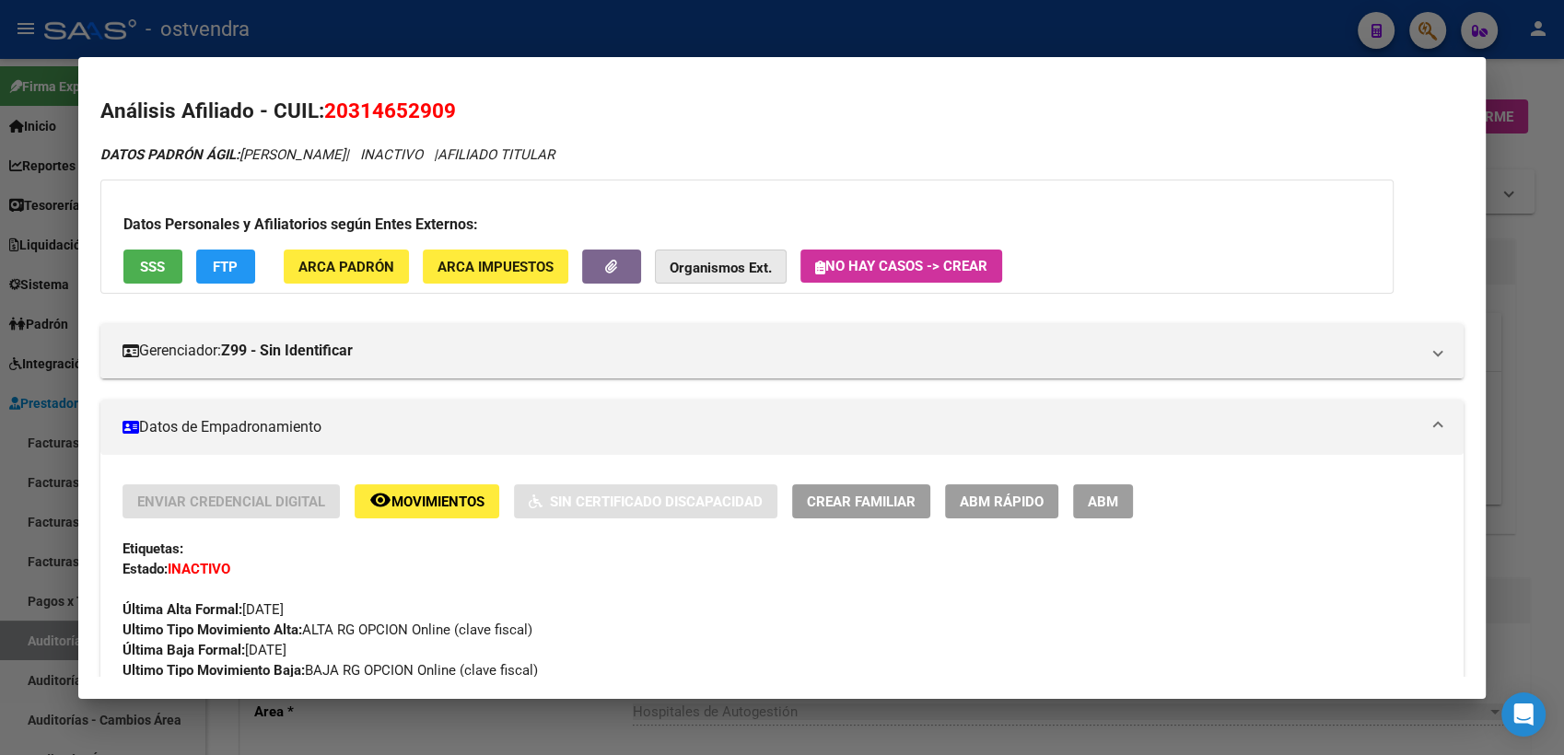
click at [714, 262] on strong "Organismos Ext." at bounding box center [721, 268] width 102 height 17
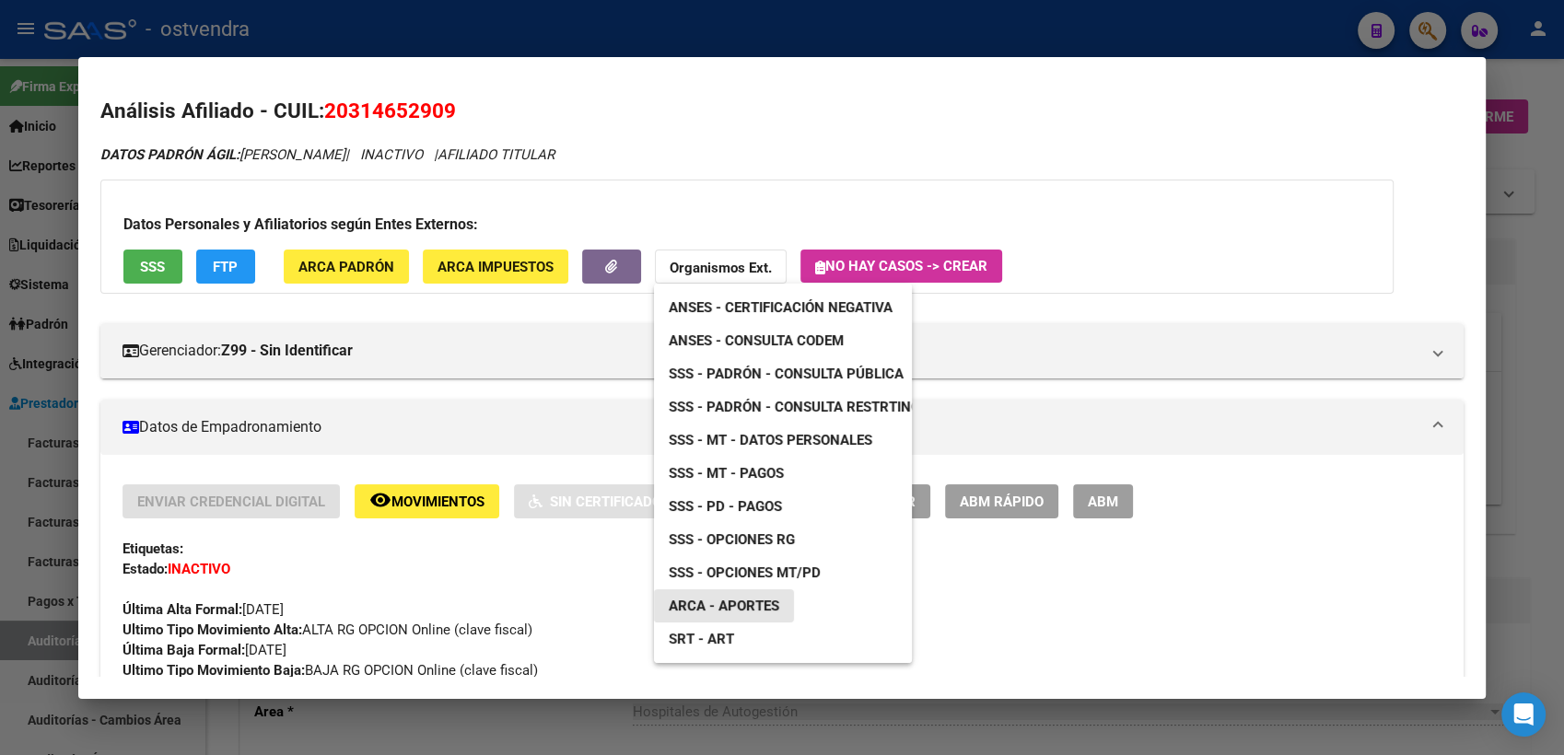
click at [730, 599] on span "ARCA - Aportes" at bounding box center [724, 606] width 111 height 17
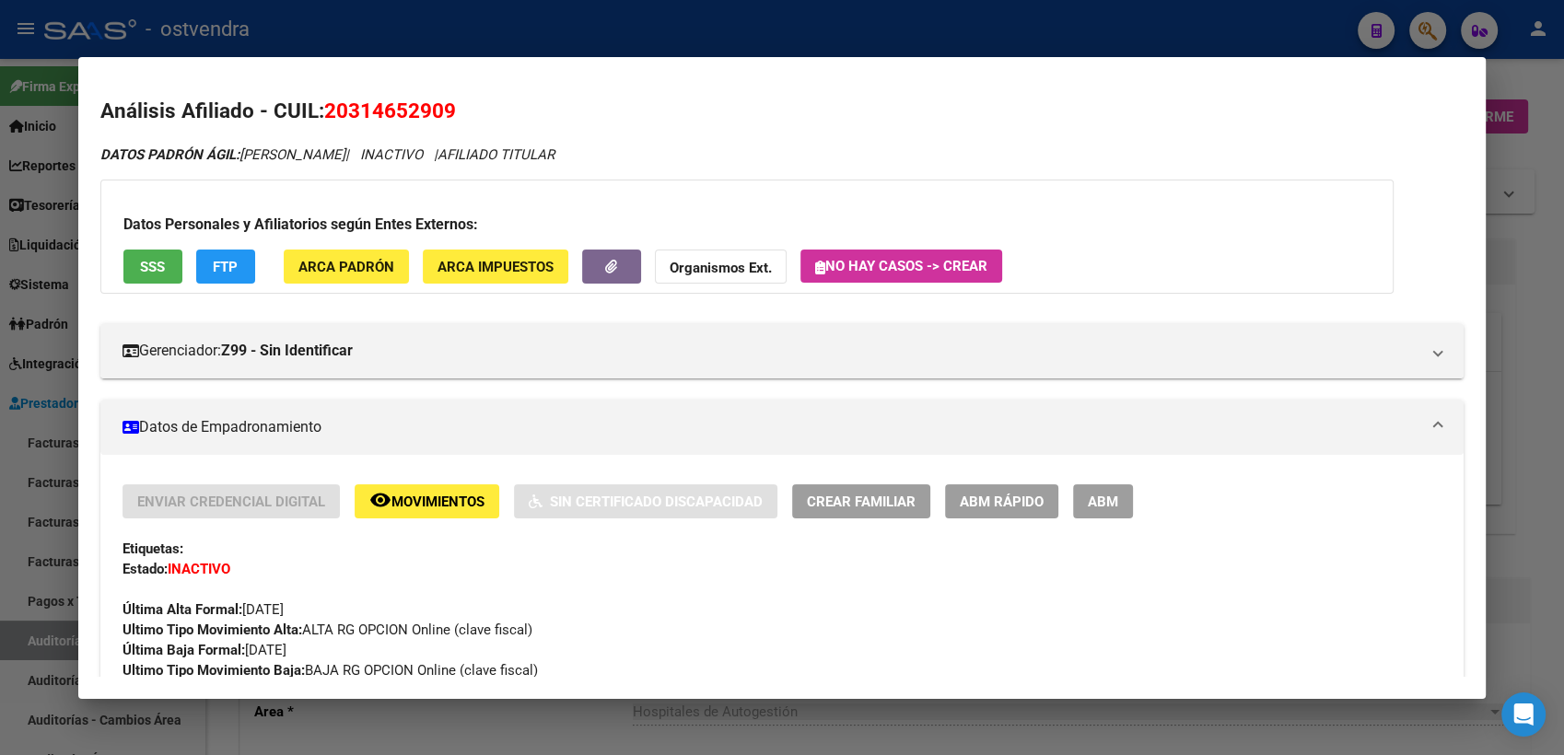
click at [1528, 86] on div at bounding box center [782, 377] width 1564 height 755
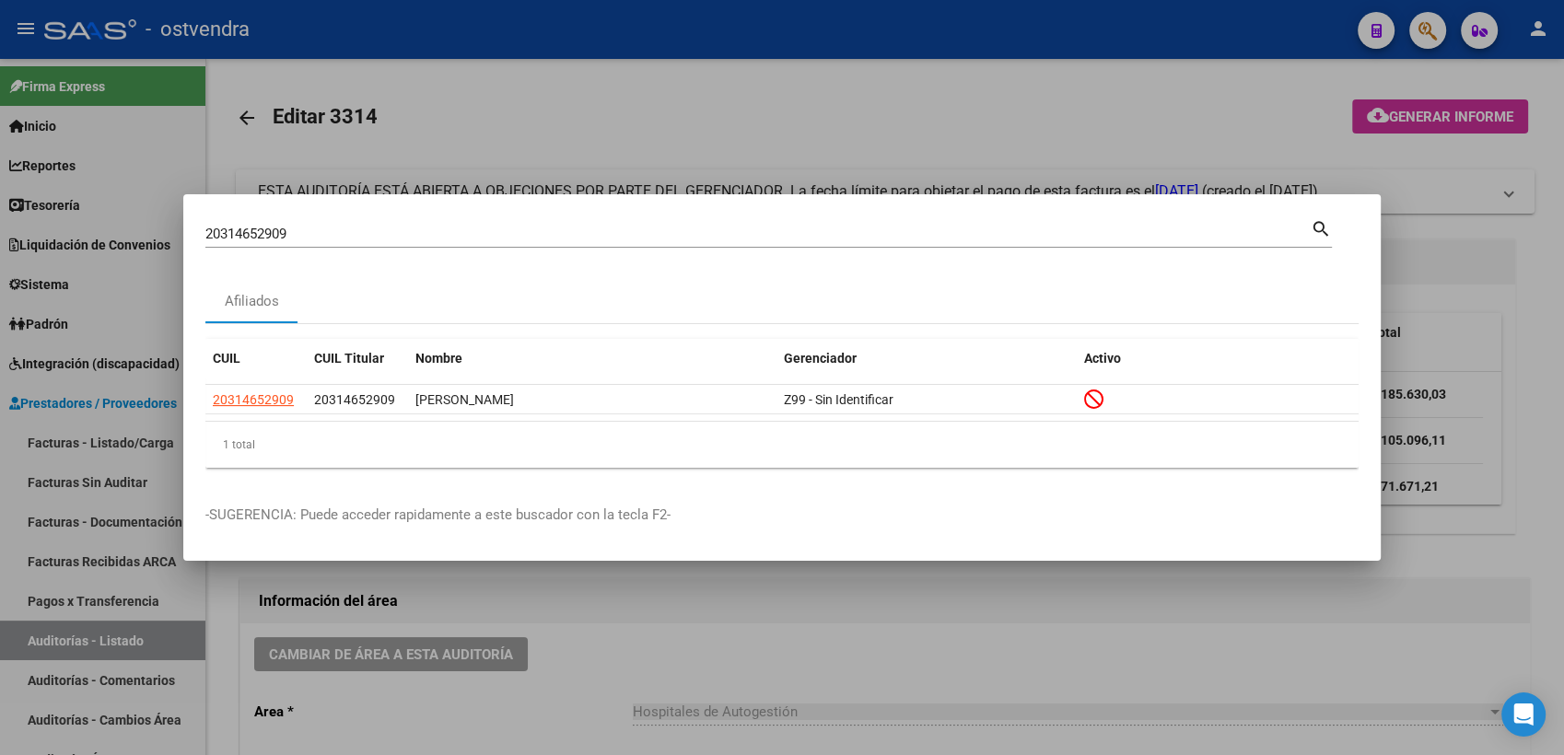
click at [1426, 24] on div at bounding box center [782, 377] width 1564 height 755
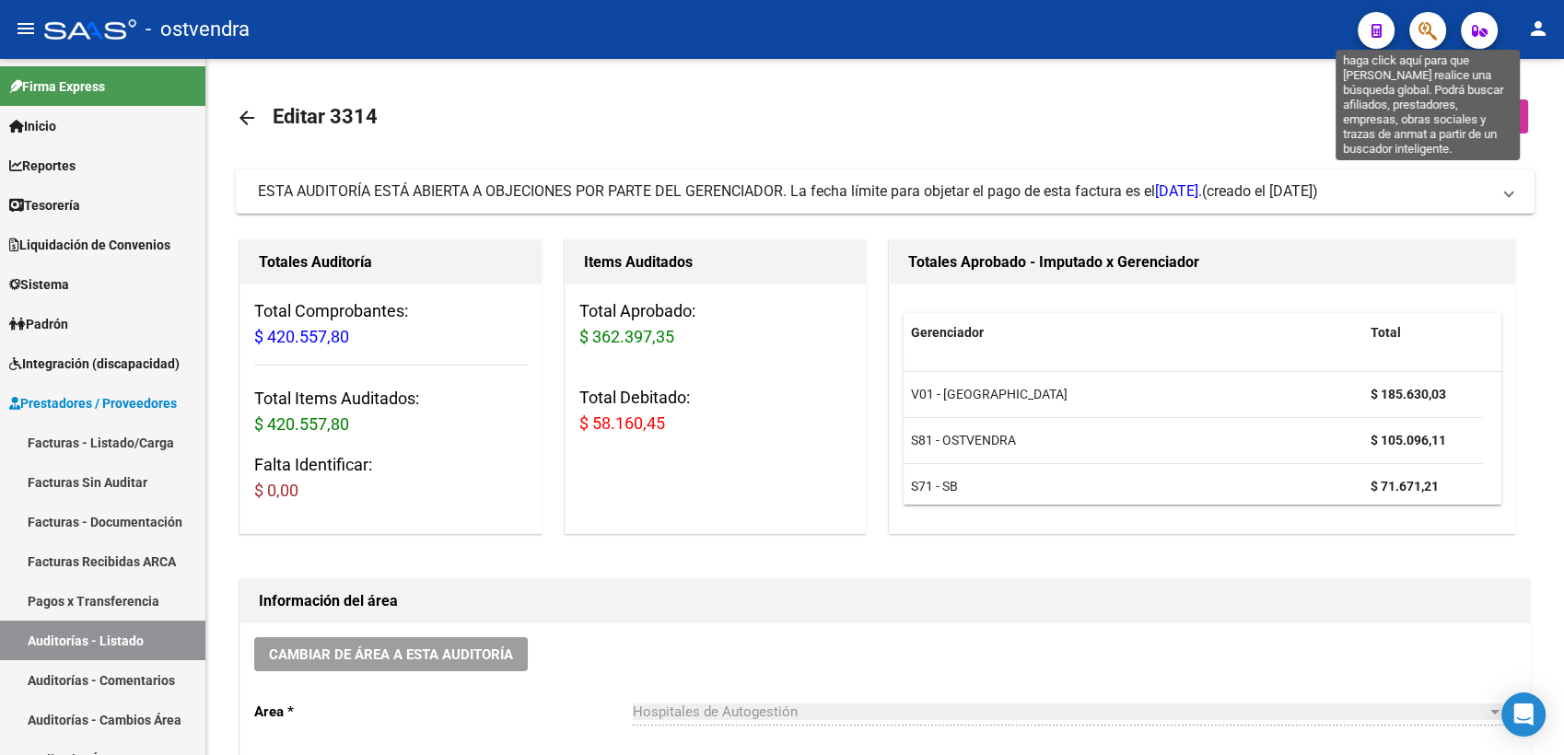
click at [1426, 25] on icon "button" at bounding box center [1428, 30] width 18 height 21
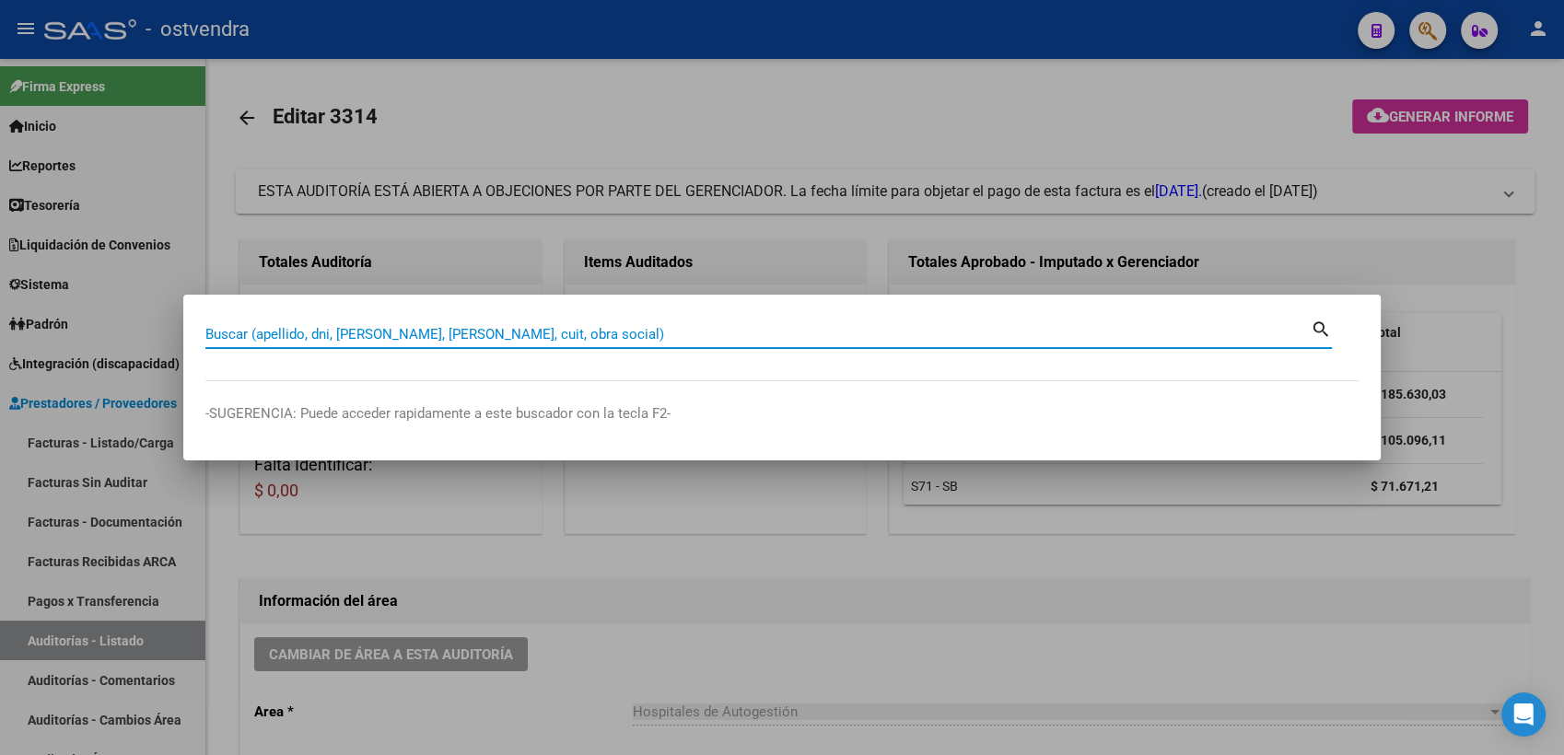
click at [815, 347] on div "Buscar (apellido, dni, [PERSON_NAME], [PERSON_NAME], cuit, obra social)" at bounding box center [758, 335] width 1106 height 28
paste input "27306798249"
type input "27306798249"
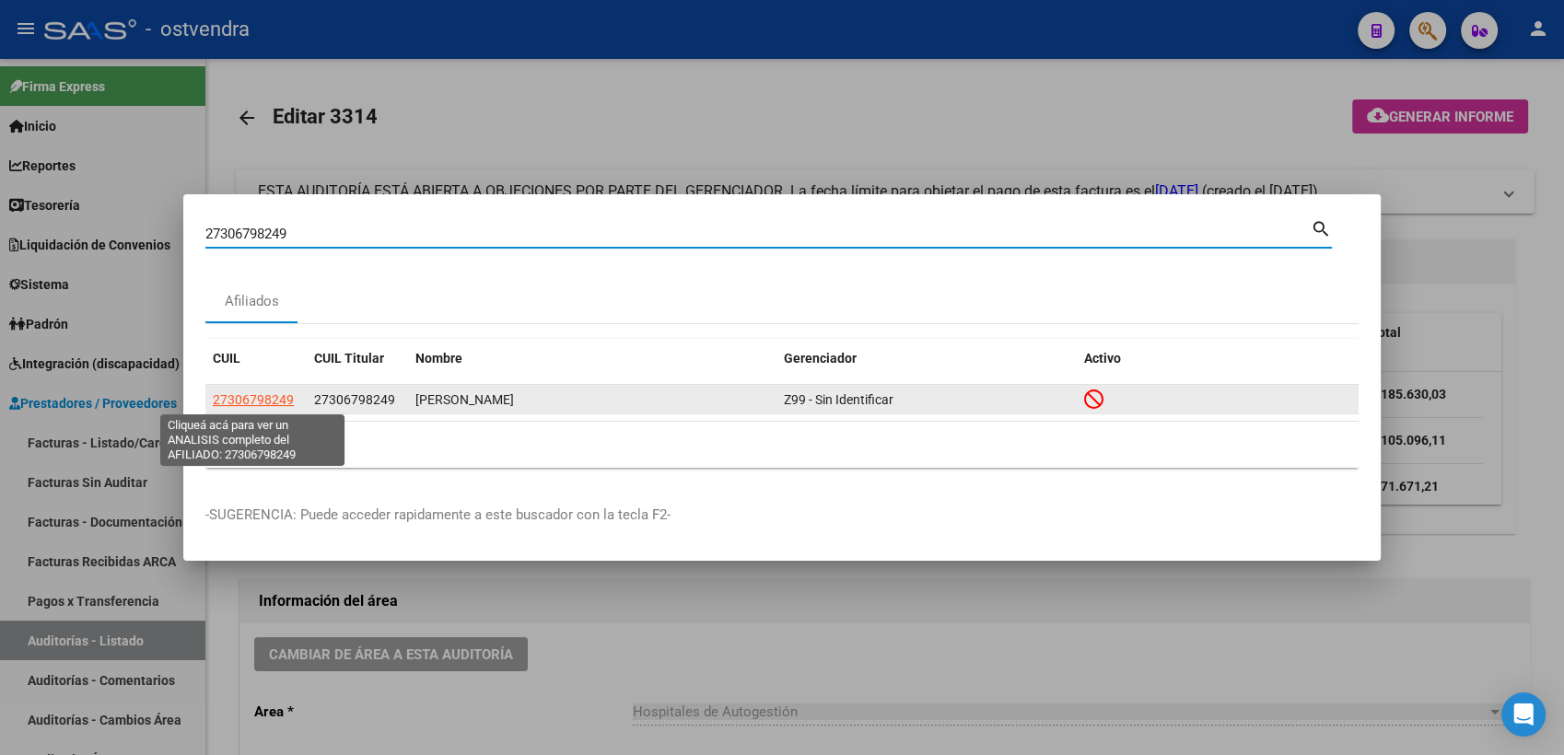
click at [251, 403] on span "27306798249" at bounding box center [253, 399] width 81 height 15
type textarea "27306798249"
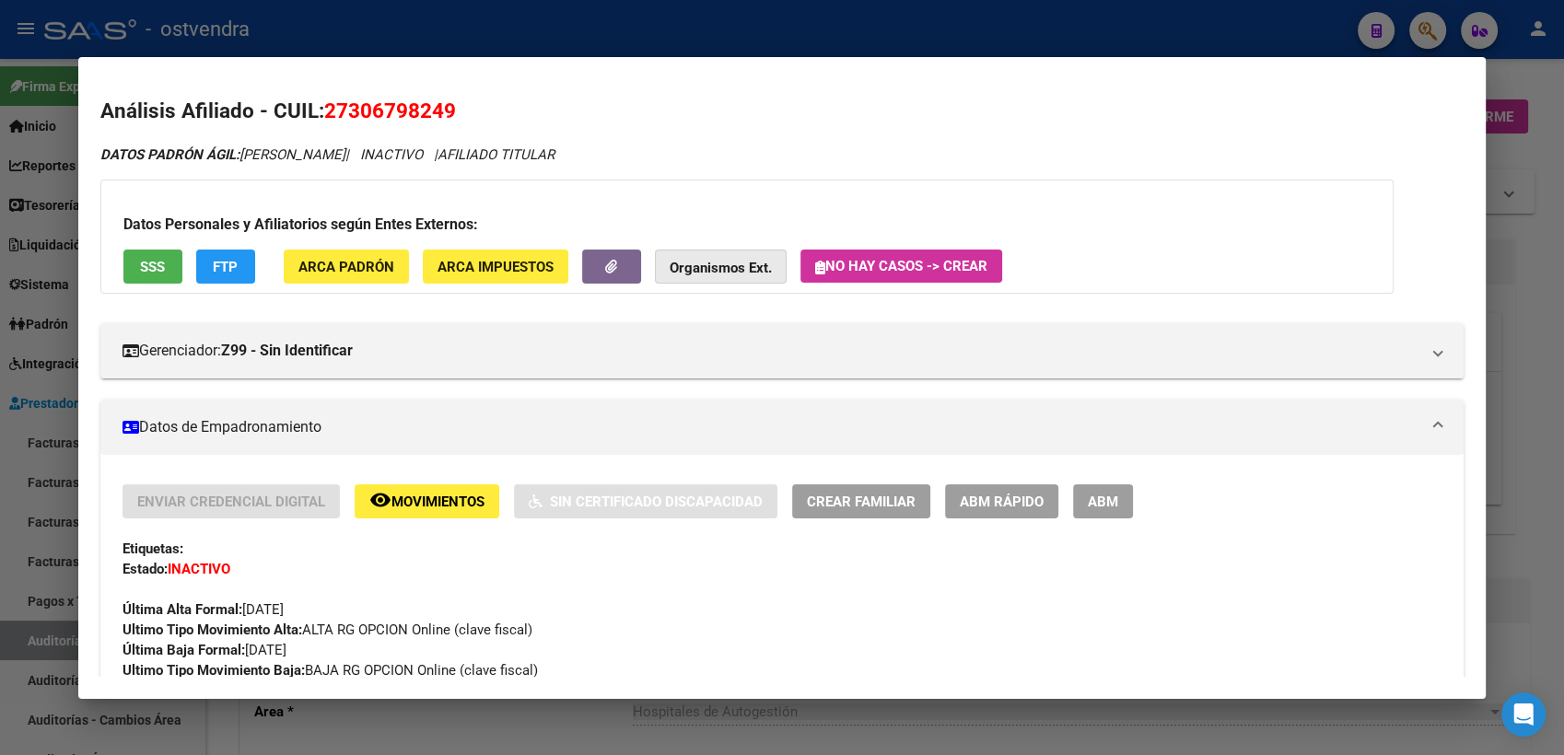
click at [715, 273] on strong "Organismos Ext." at bounding box center [721, 268] width 102 height 17
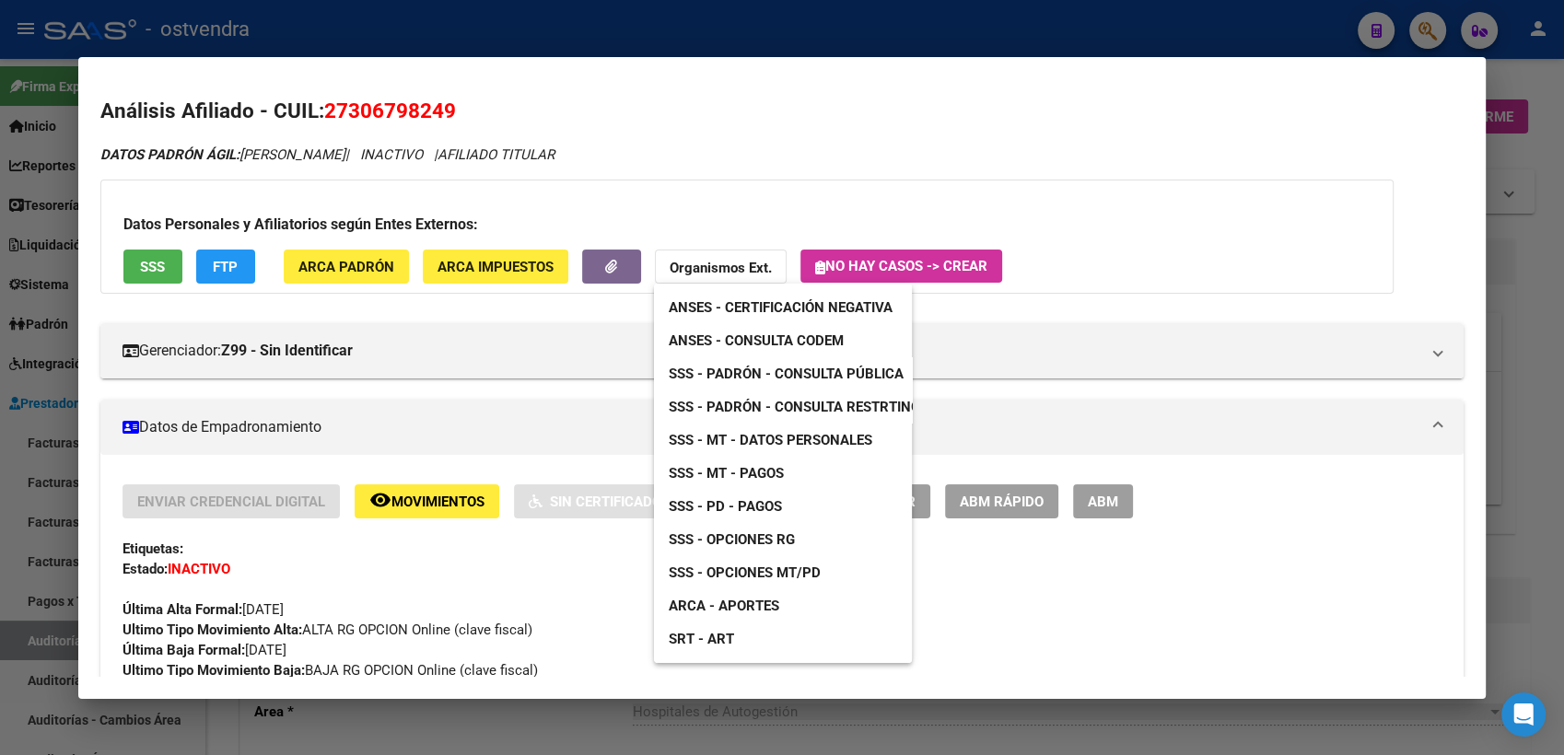
click at [806, 379] on span "SSS - Padrón - Consulta Pública" at bounding box center [786, 374] width 235 height 17
